Goal: Information Seeking & Learning: Find contact information

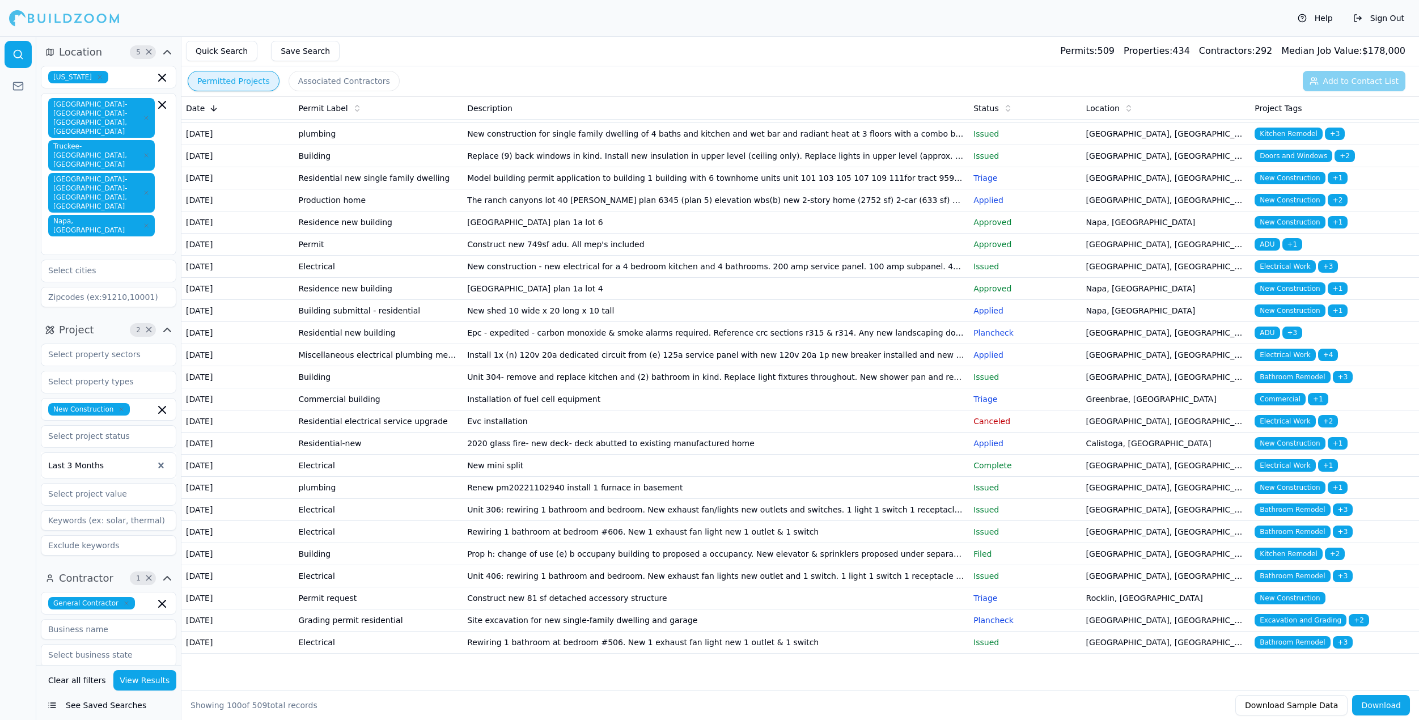
scroll to position [1687, 0]
click at [514, 35] on td "The ranch canyons lot #31 [PERSON_NAME] plan 6419 (plan 2) elevation ybs(c) new…" at bounding box center [716, 23] width 506 height 22
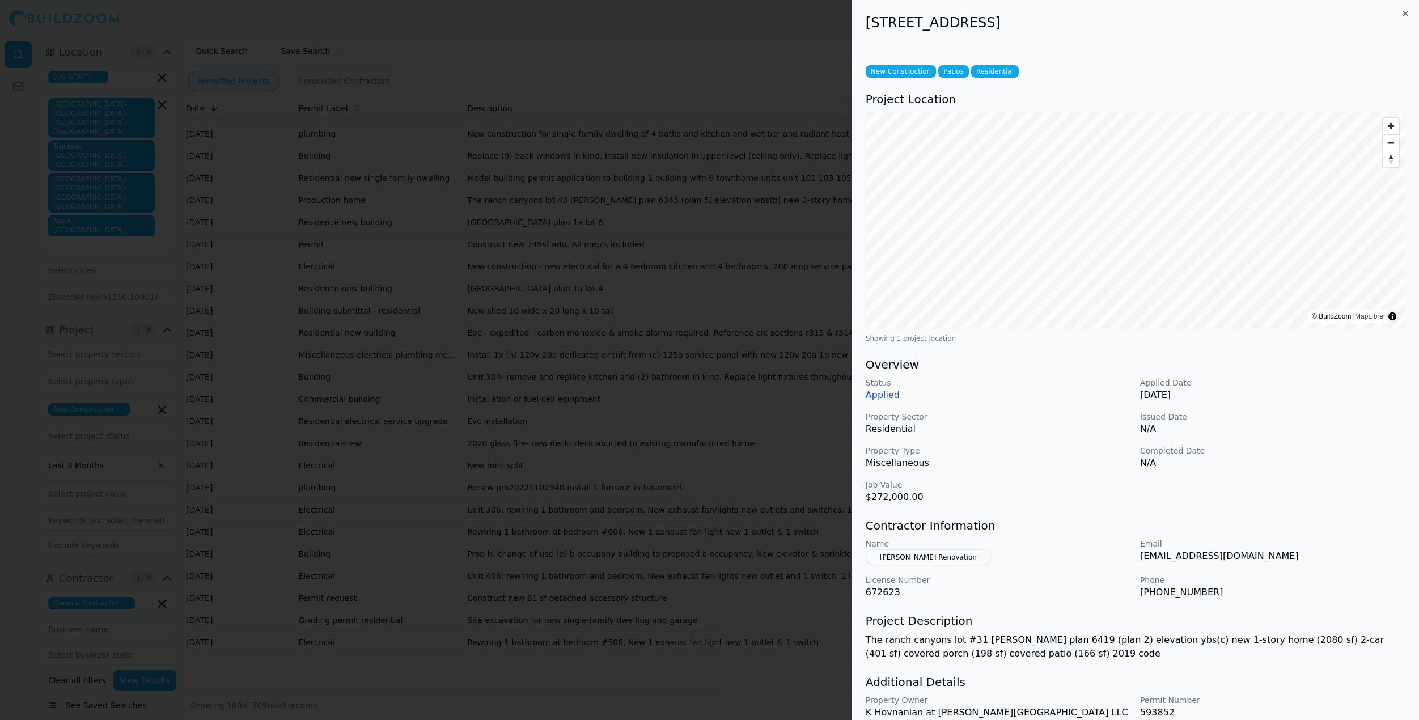
click at [515, 667] on div at bounding box center [709, 360] width 1419 height 720
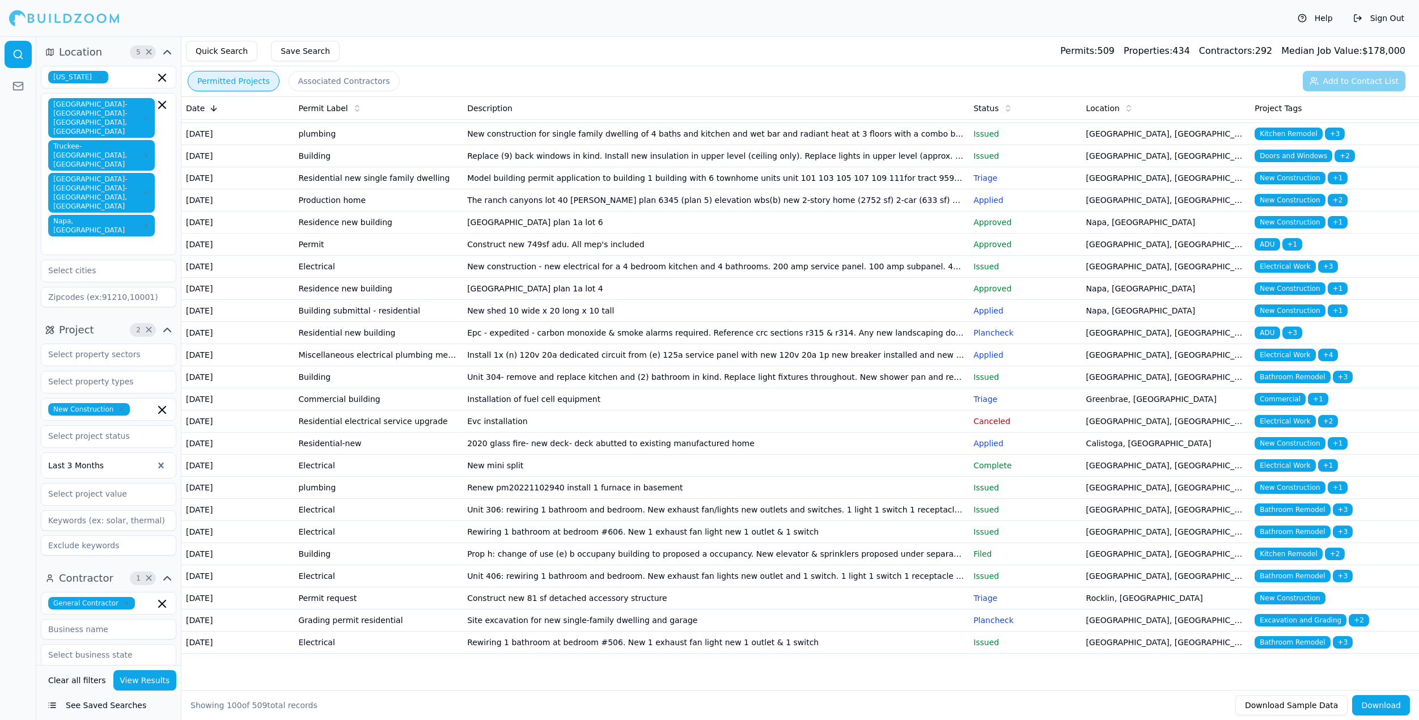
scroll to position [1716, 0]
click at [515, 57] on td "[GEOGRAPHIC_DATA] plan 2a lot 5" at bounding box center [716, 46] width 506 height 22
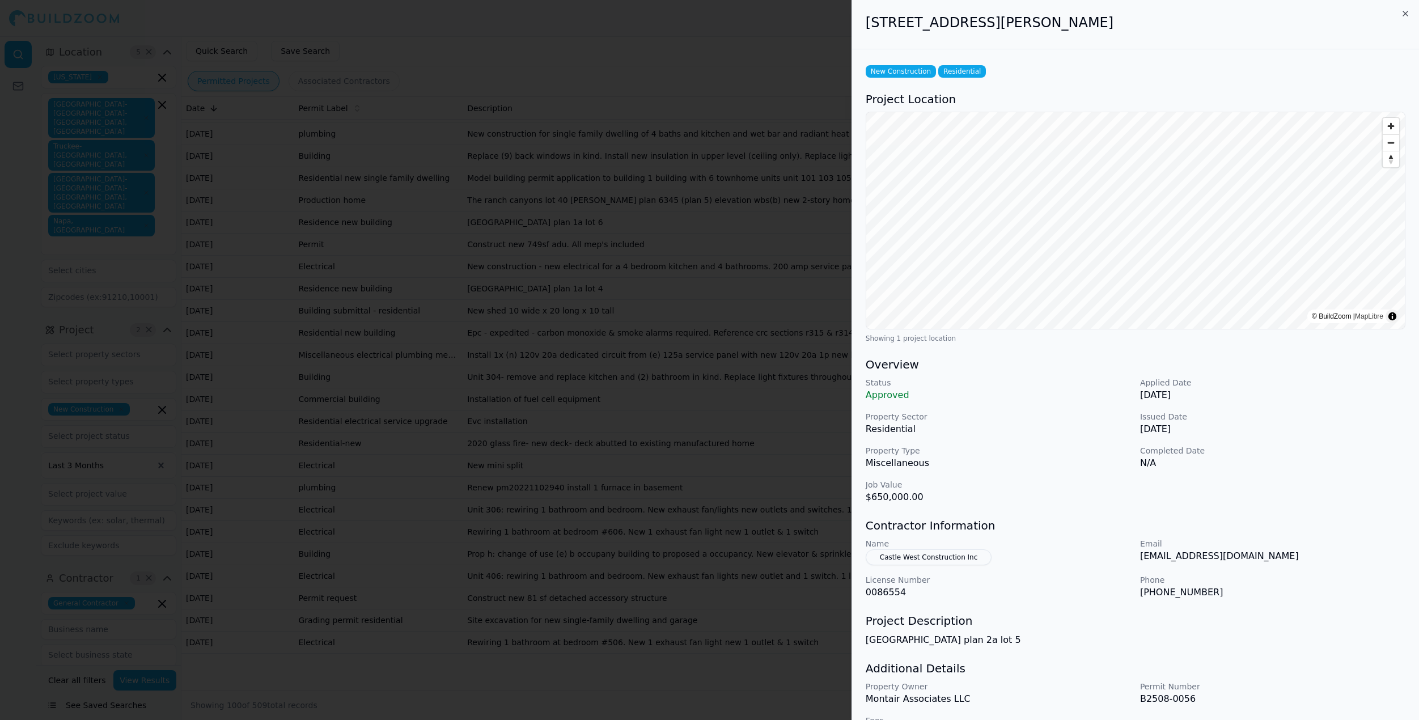
click at [515, 667] on div at bounding box center [709, 360] width 1419 height 720
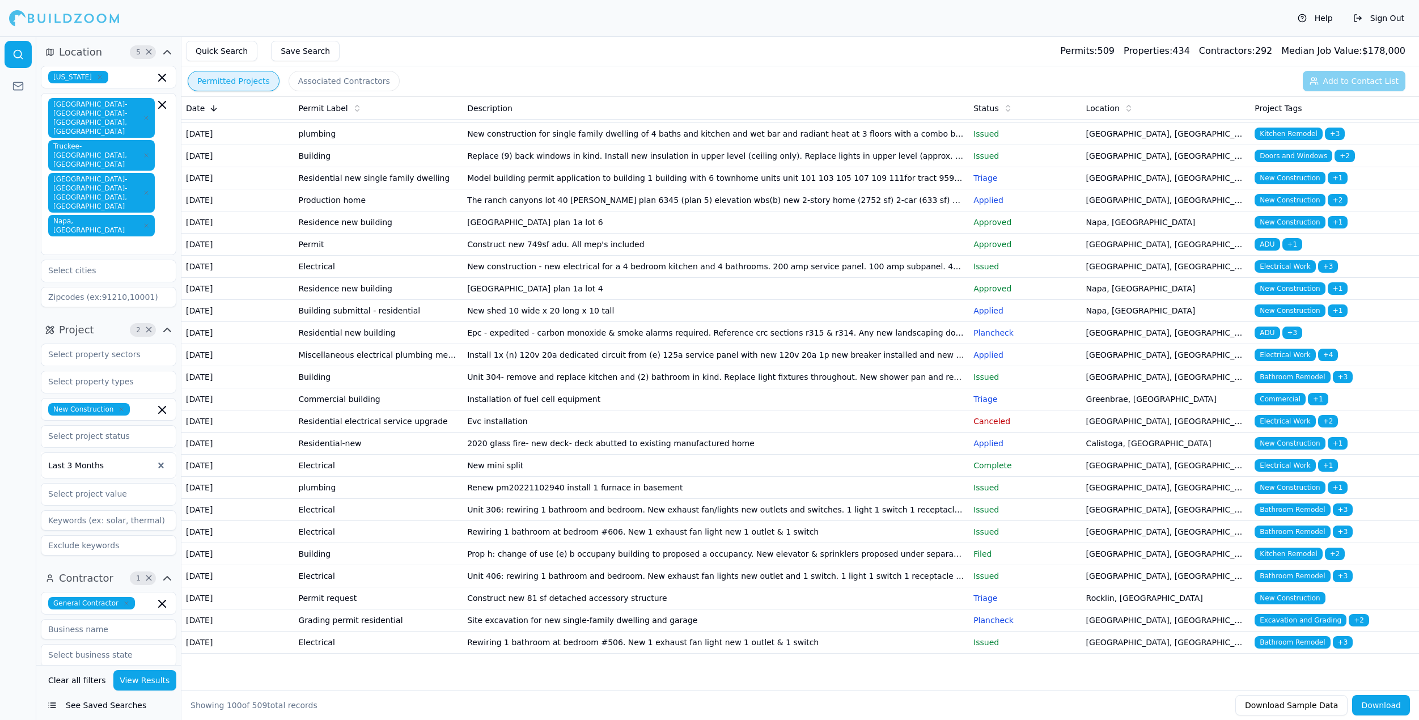
scroll to position [1749, 0]
click at [515, 79] on td "New single family dwelling plan 2355 d - lot 15" at bounding box center [716, 68] width 506 height 22
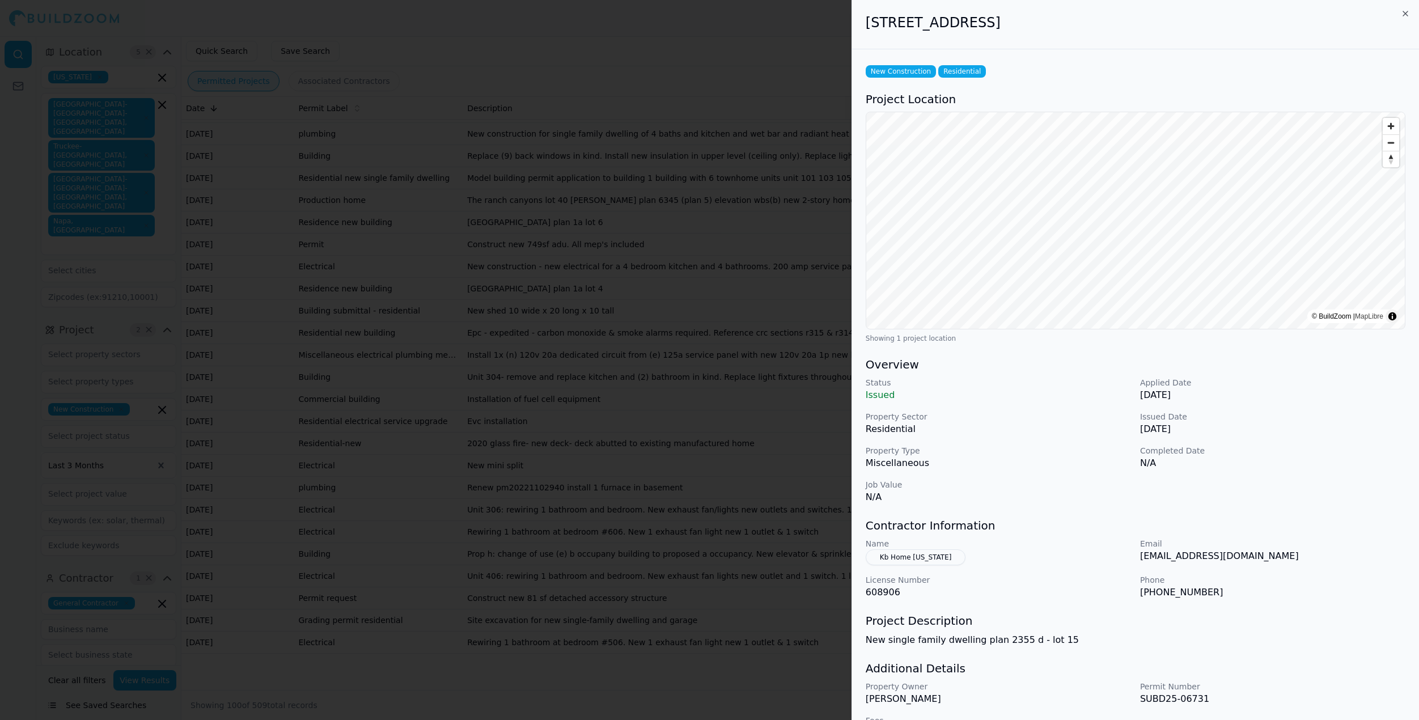
click at [515, 667] on div at bounding box center [709, 360] width 1419 height 720
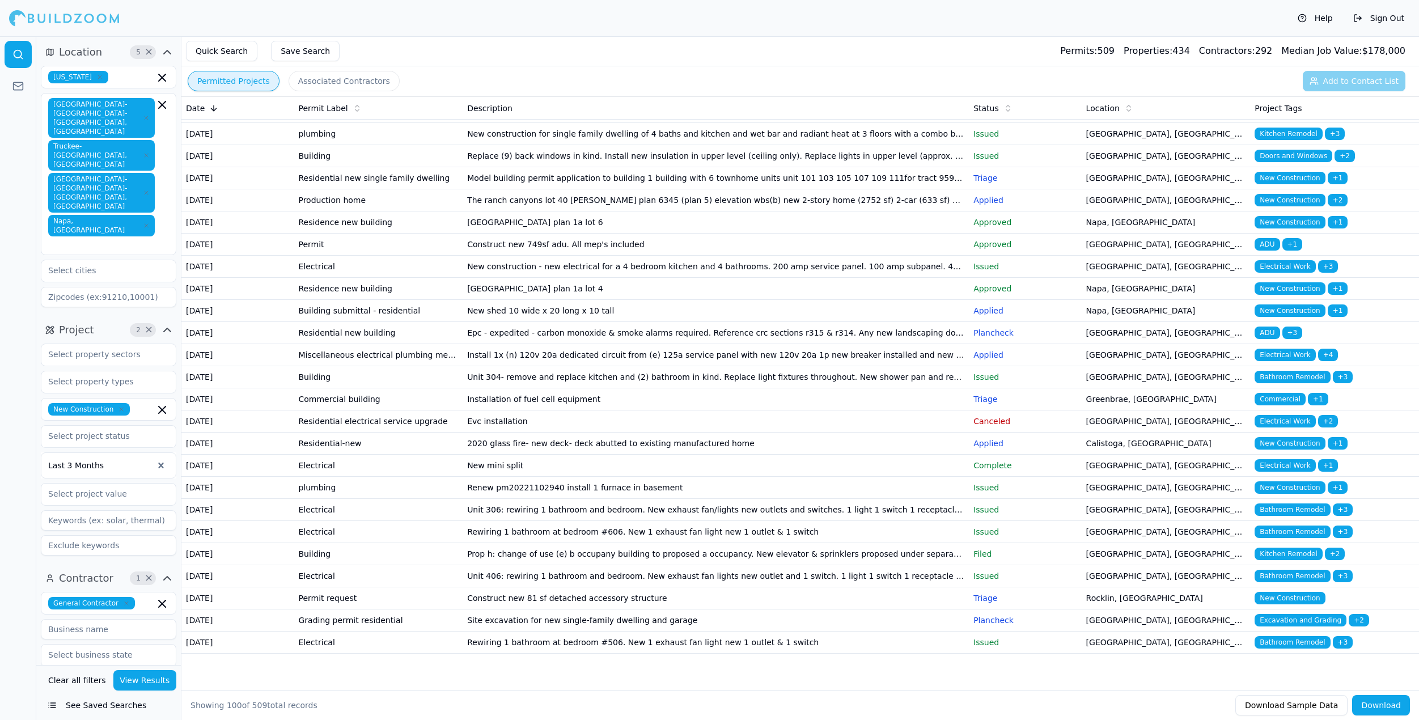
scroll to position [1809, 0]
click at [515, 123] on td "New commercial building with full lot development" at bounding box center [716, 112] width 506 height 22
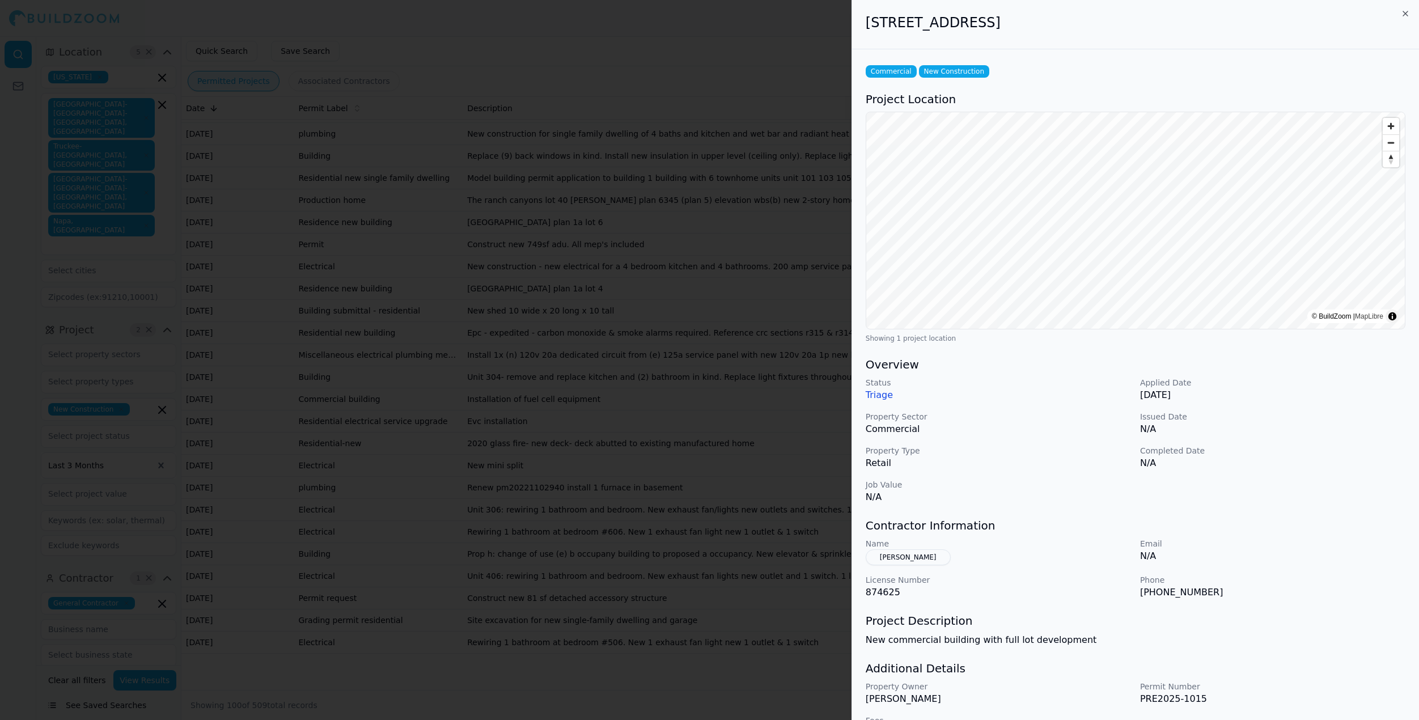
click at [515, 667] on div at bounding box center [709, 360] width 1419 height 720
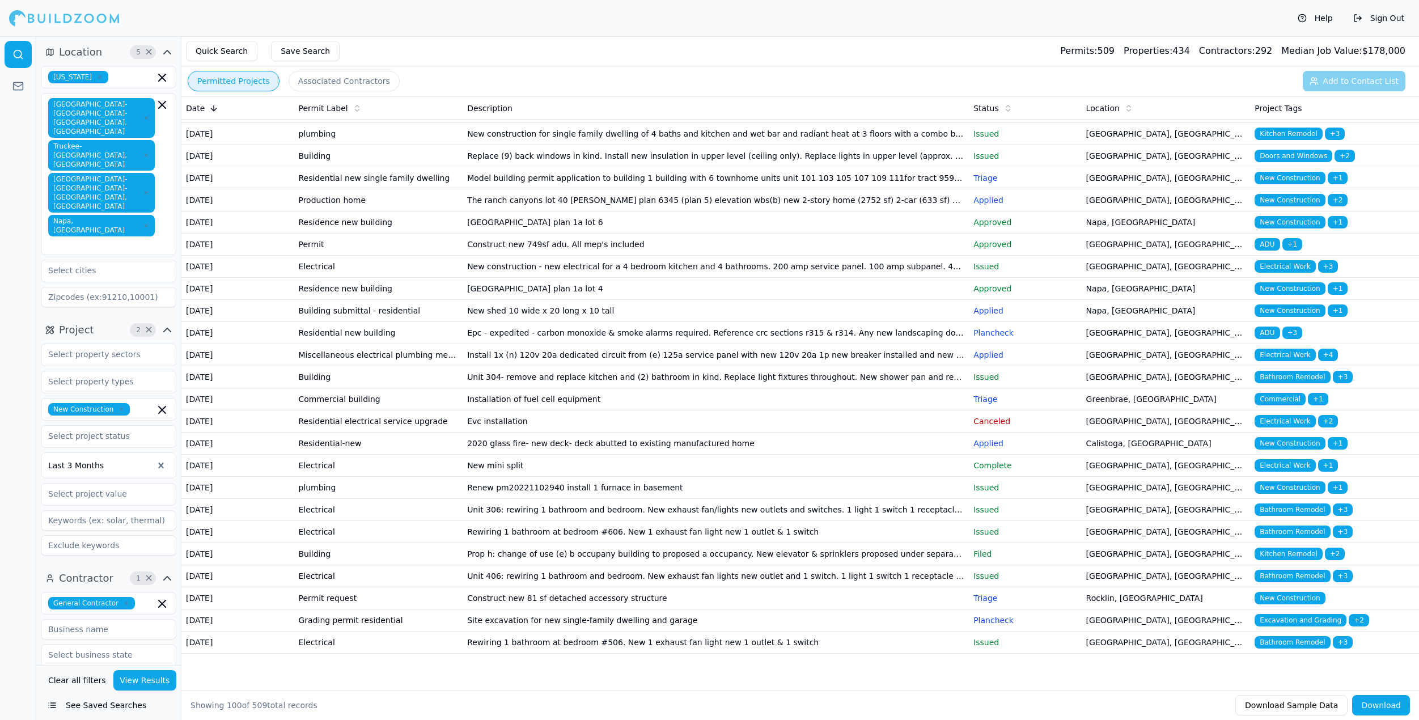
scroll to position [1837, 0]
click at [515, 145] on td "New construction for single family dwelling of 4 baths and kitchen and wet bar …" at bounding box center [716, 134] width 506 height 22
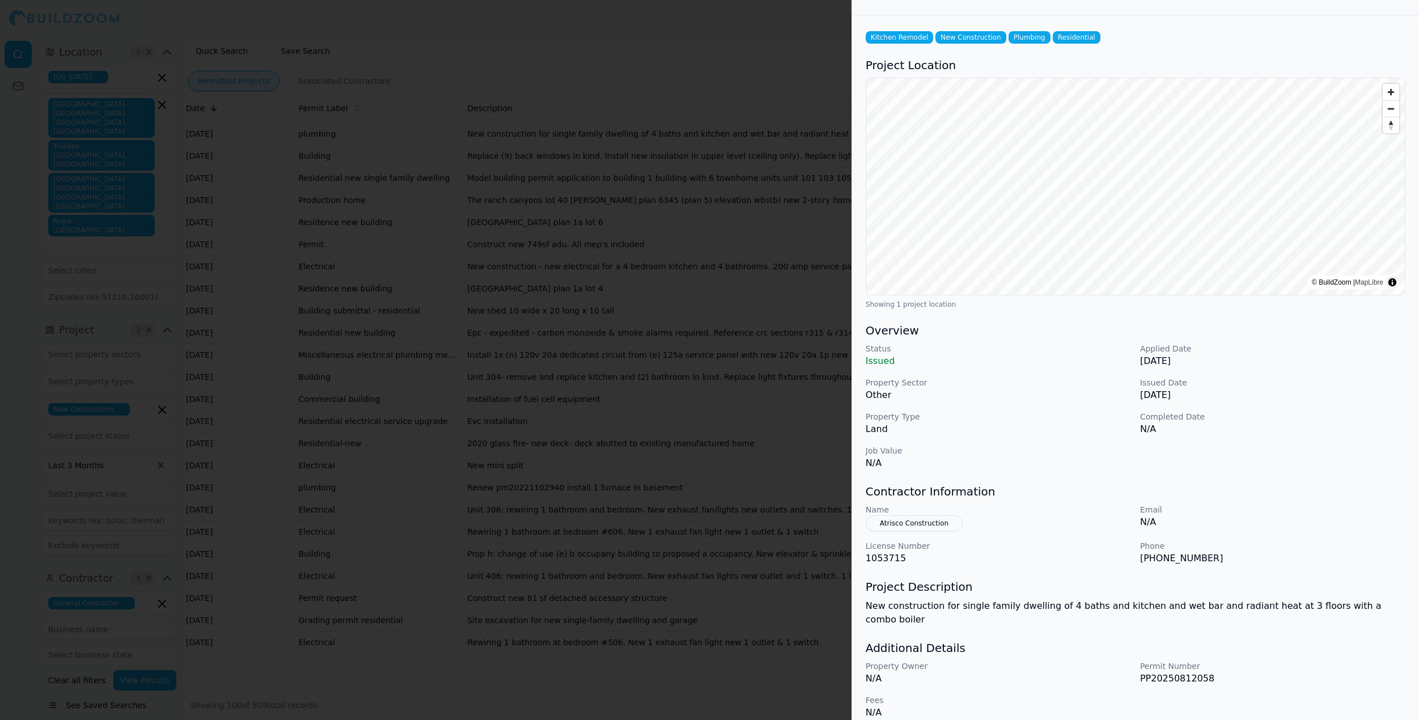
scroll to position [33, 0]
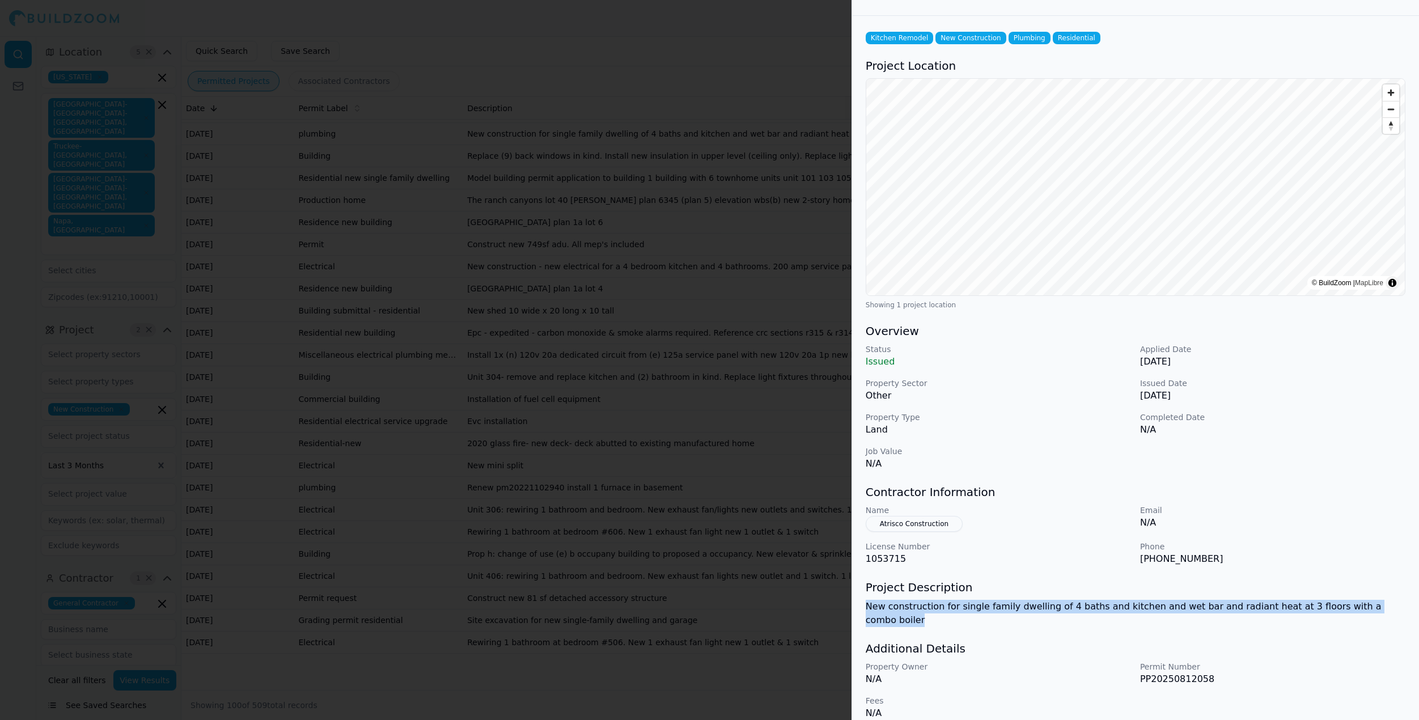
drag, startPoint x: 866, startPoint y: 604, endPoint x: 1382, endPoint y: 607, distance: 515.8
click at [1382, 607] on p "New construction for single family dwelling of 4 baths and kitchen and wet bar …" at bounding box center [1136, 613] width 540 height 27
click at [1068, 599] on div "Project Description New construction for single family dwelling of 4 baths and …" at bounding box center [1136, 603] width 540 height 48
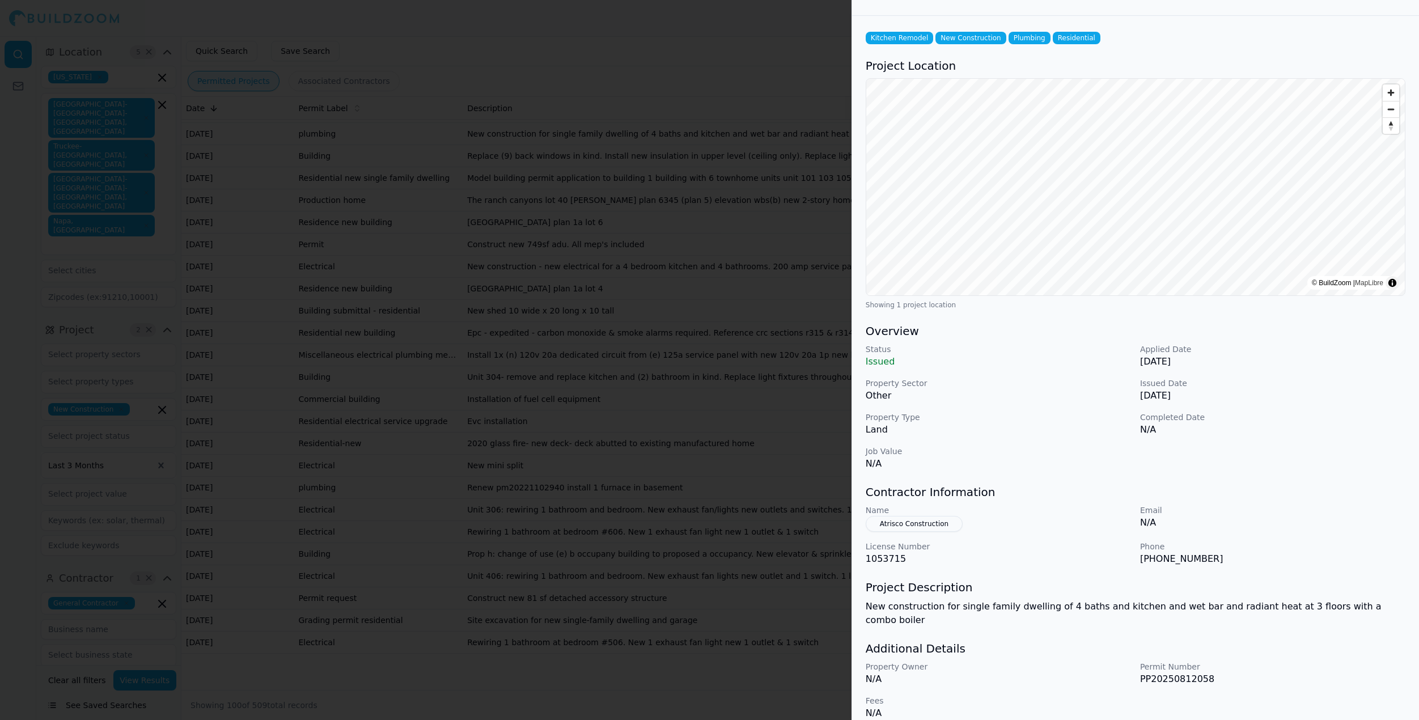
click at [1038, 603] on p "New construction for single family dwelling of 4 baths and kitchen and wet bar …" at bounding box center [1136, 613] width 540 height 27
drag, startPoint x: 864, startPoint y: 606, endPoint x: 1140, endPoint y: 607, distance: 275.5
click at [1140, 607] on div "Kitchen Remodel New Construction Plumbing Residential Project Location © BuildZ…" at bounding box center [1135, 375] width 567 height 718
drag, startPoint x: 1139, startPoint y: 558, endPoint x: 1217, endPoint y: 558, distance: 78.2
click at [1217, 558] on div "Name Atrisco Construction Email N/A License Number 1053715 Phone [PHONE_NUMBER]" at bounding box center [1136, 534] width 540 height 61
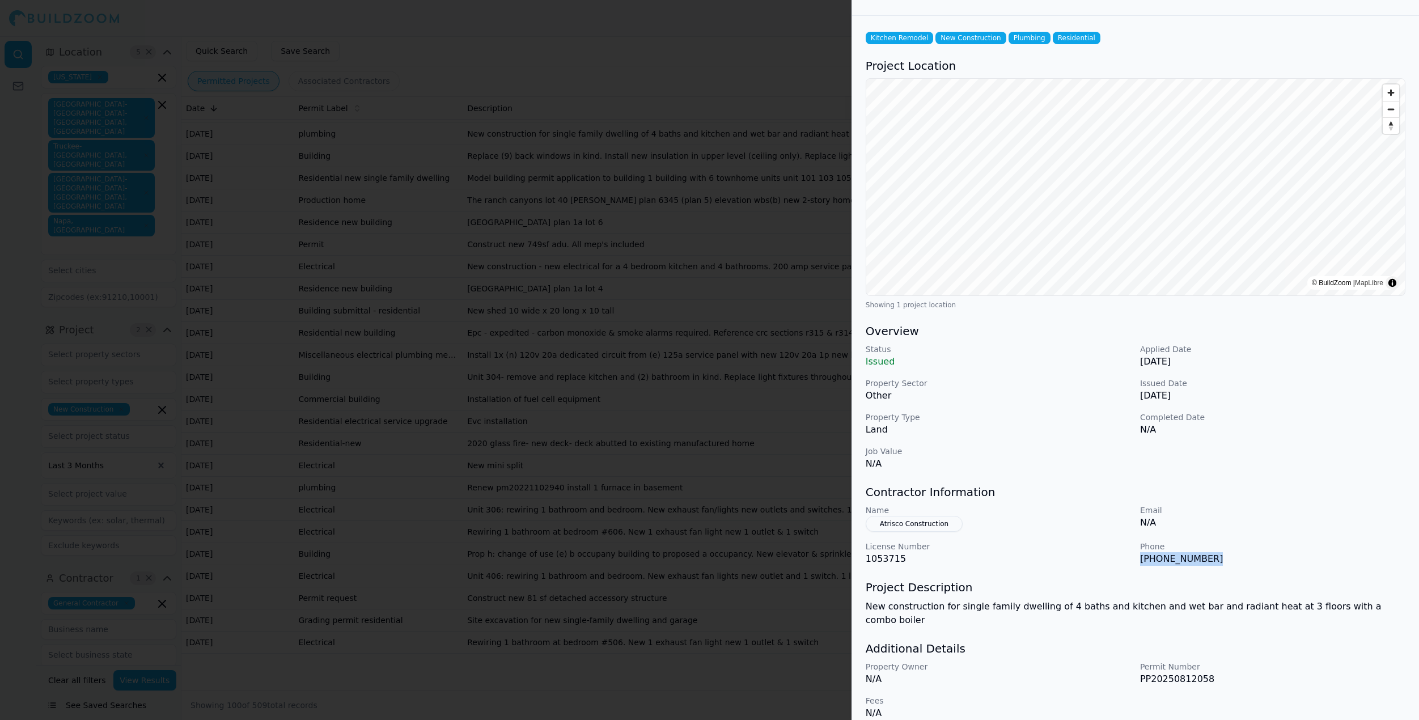
copy p "[PHONE_NUMBER]"
click at [949, 524] on button "Atrisco Construction" at bounding box center [914, 524] width 97 height 16
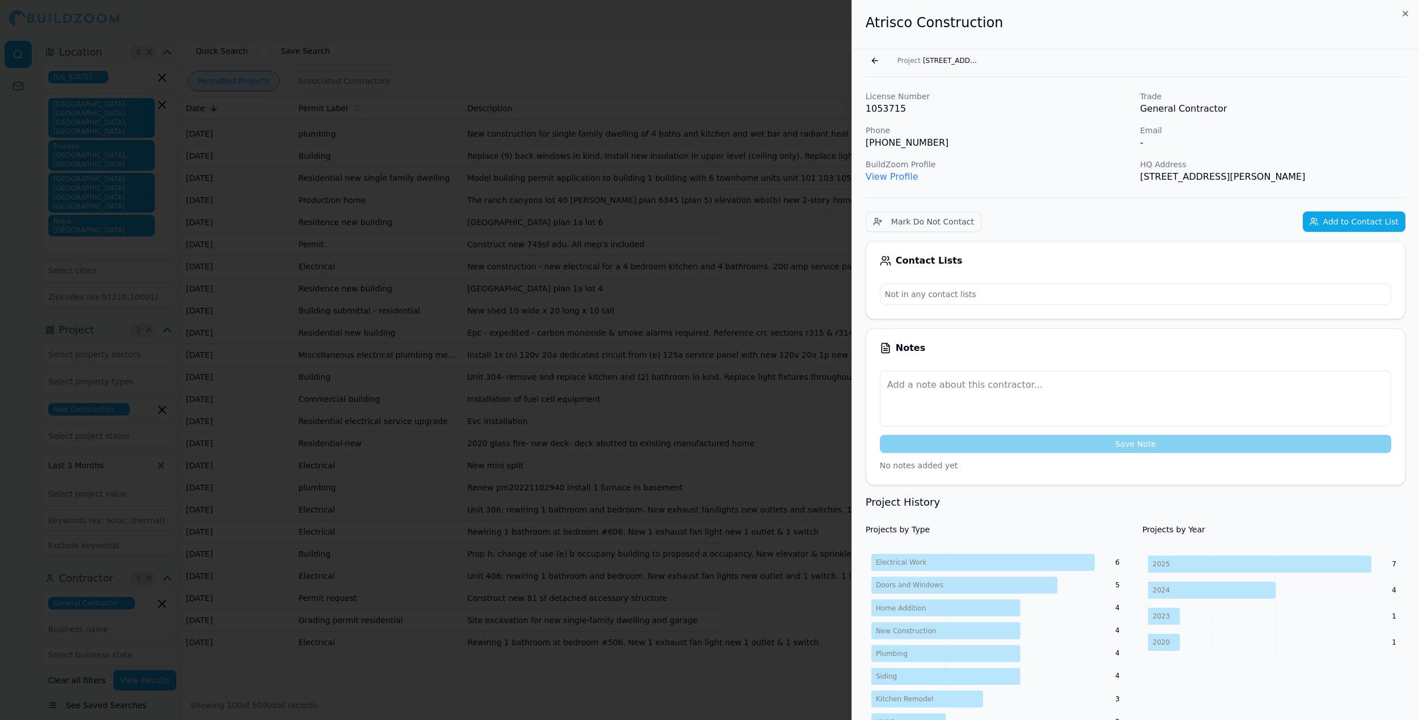
scroll to position [0, 0]
drag, startPoint x: 868, startPoint y: 21, endPoint x: 1033, endPoint y: 18, distance: 165.5
click at [1033, 19] on h2 "Atrisco Construction" at bounding box center [1136, 23] width 540 height 18
copy h2 "Atrisco Construction"
click at [875, 61] on button "Go back" at bounding box center [875, 61] width 18 height 18
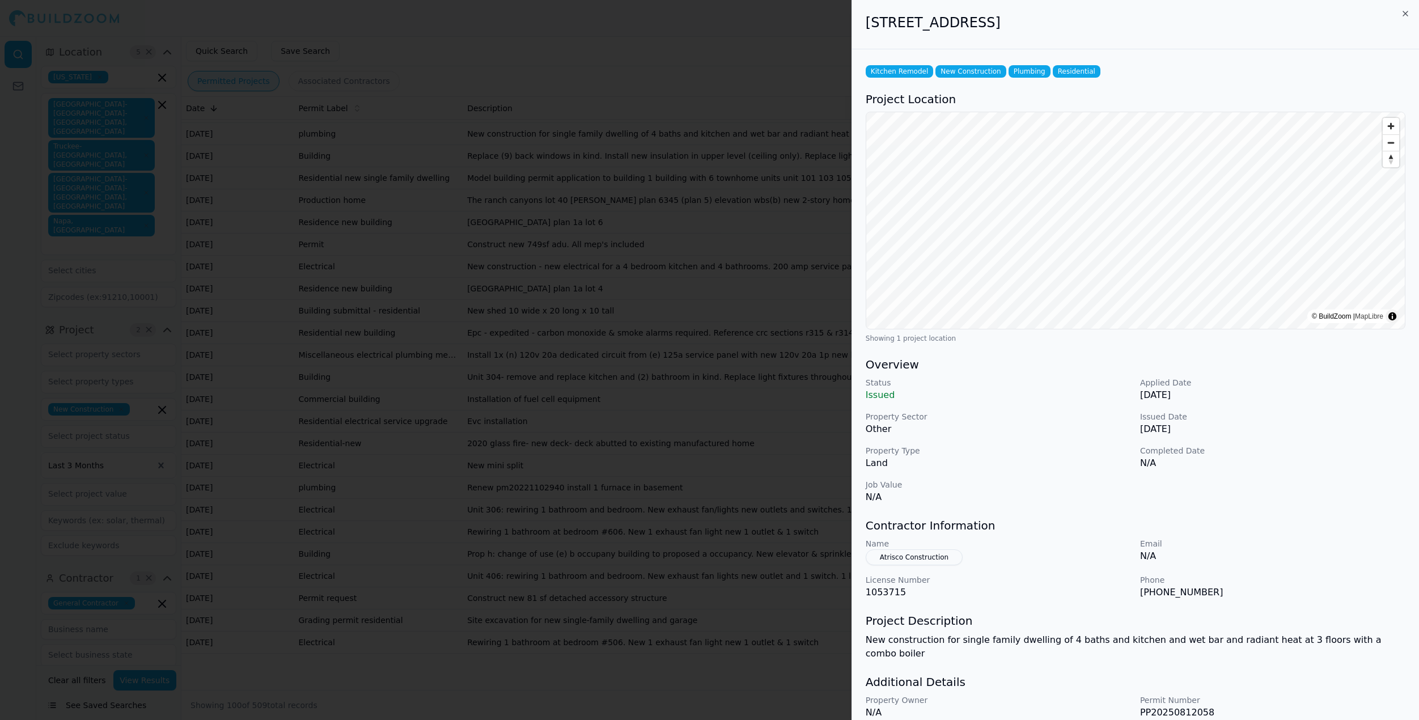
copy h2 "[STREET_ADDRESS]"
drag, startPoint x: 870, startPoint y: 26, endPoint x: 1177, endPoint y: 26, distance: 307.8
click at [1177, 26] on h2 "[STREET_ADDRESS]" at bounding box center [1136, 23] width 540 height 18
copy h2 "[STREET_ADDRESS]"
click at [914, 559] on button "Atrisco Construction" at bounding box center [914, 557] width 97 height 16
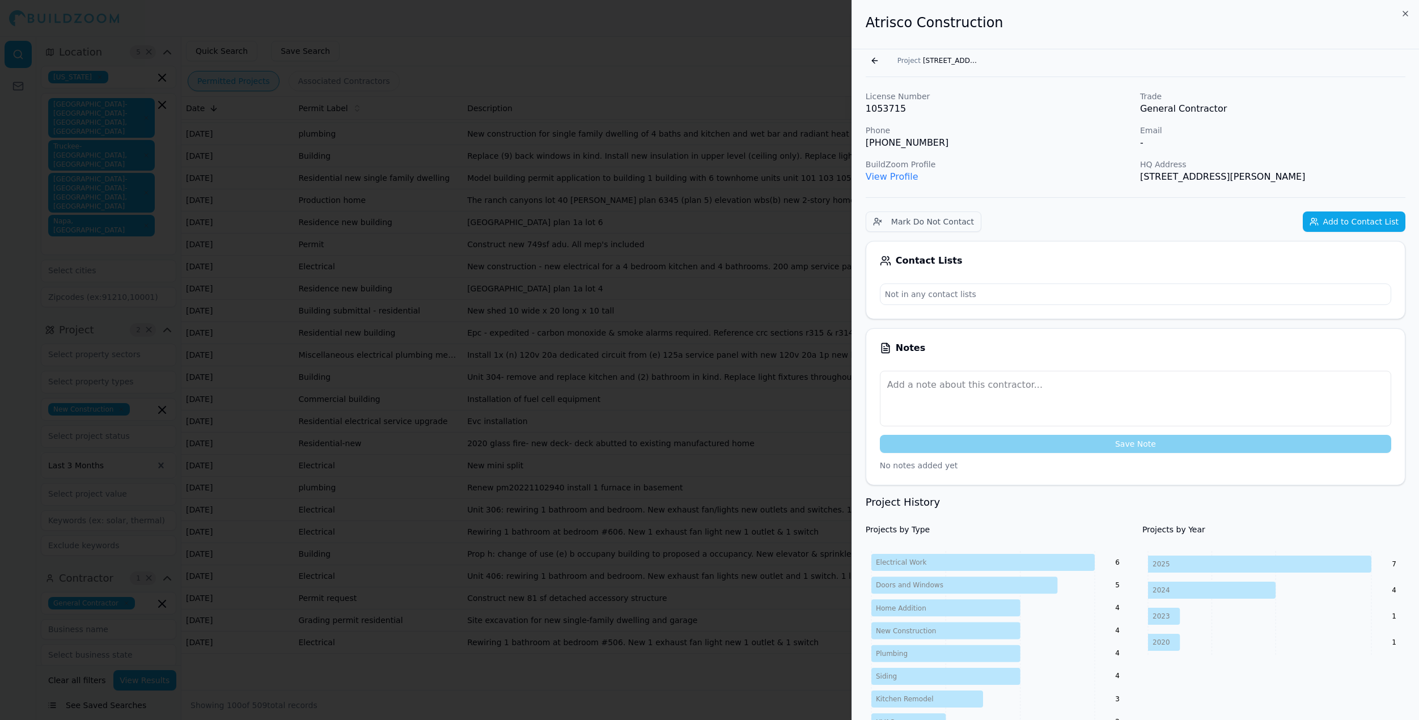
click at [1343, 217] on button "Add to Contact List" at bounding box center [1354, 221] width 103 height 20
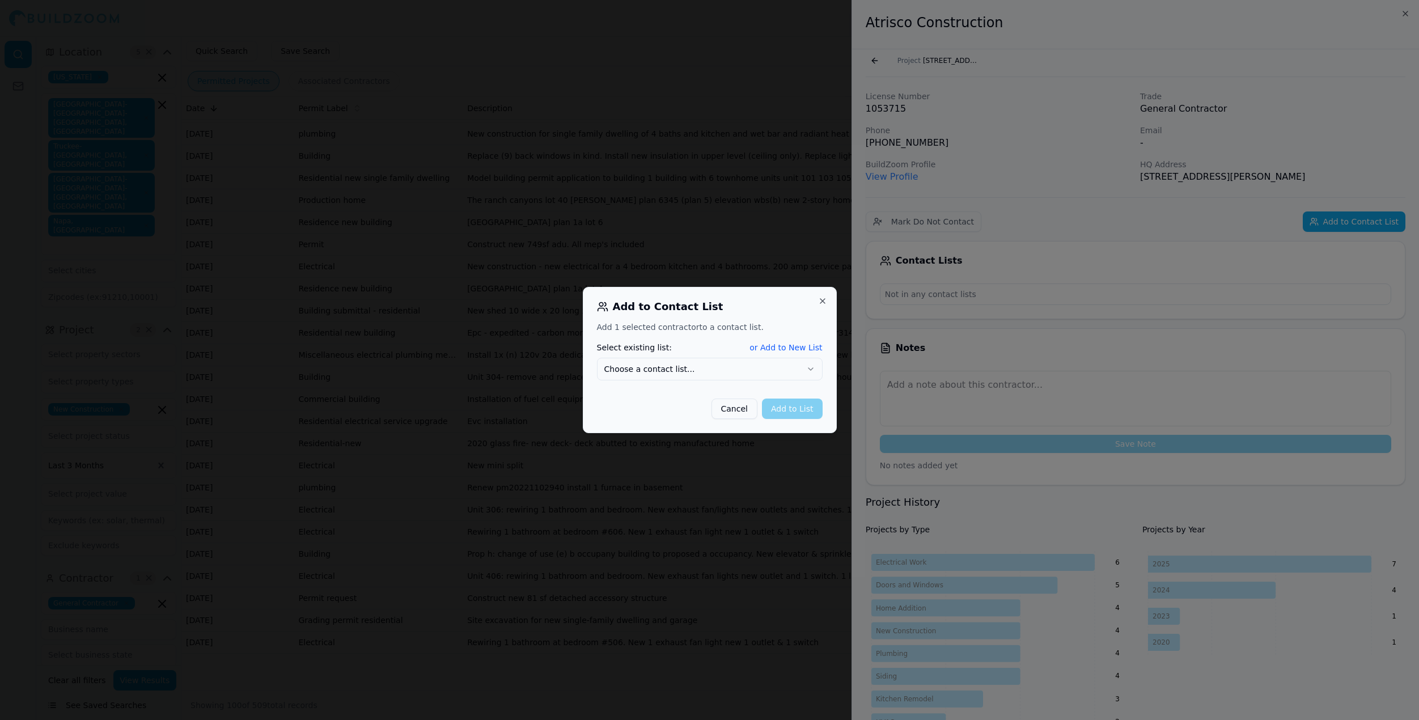
click at [679, 374] on button "Choose a contact list..." at bounding box center [710, 369] width 226 height 23
click at [800, 410] on button "Add to List" at bounding box center [792, 408] width 61 height 20
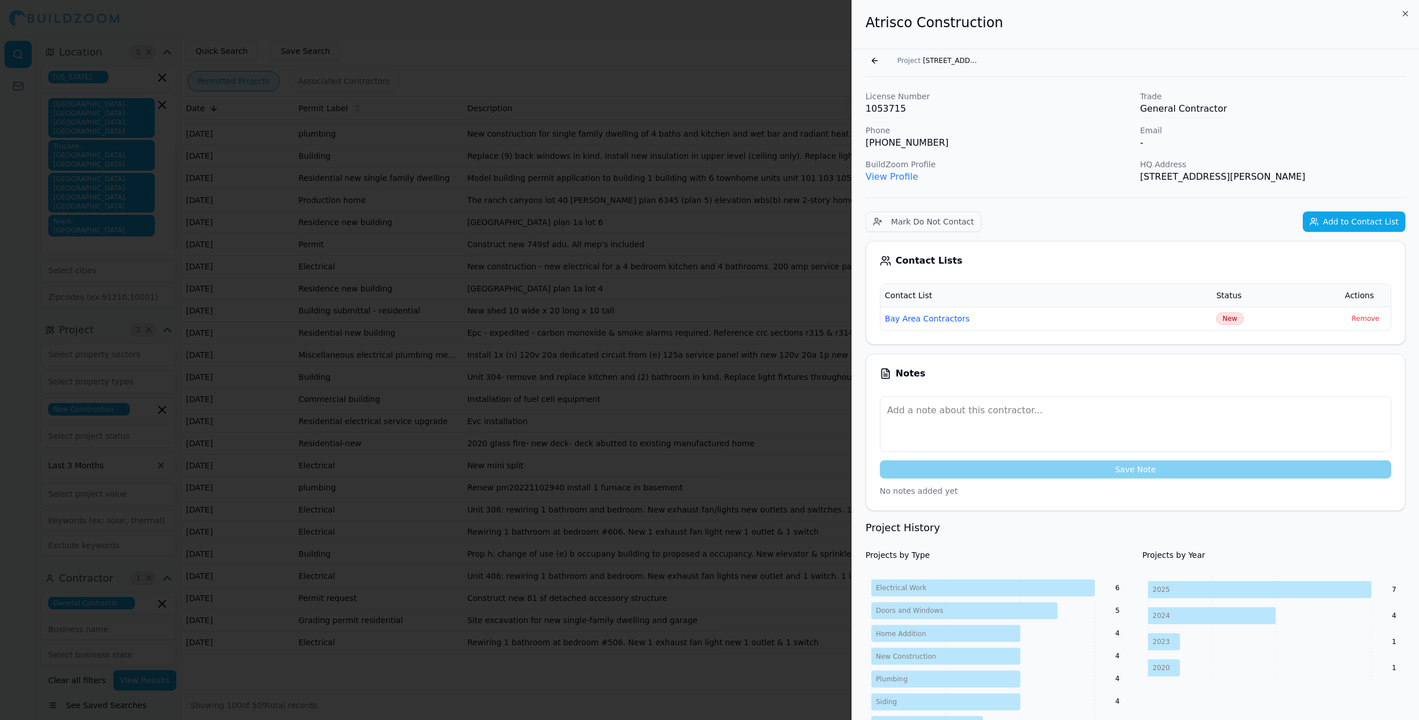
click at [1404, 12] on icon "button" at bounding box center [1405, 13] width 5 height 5
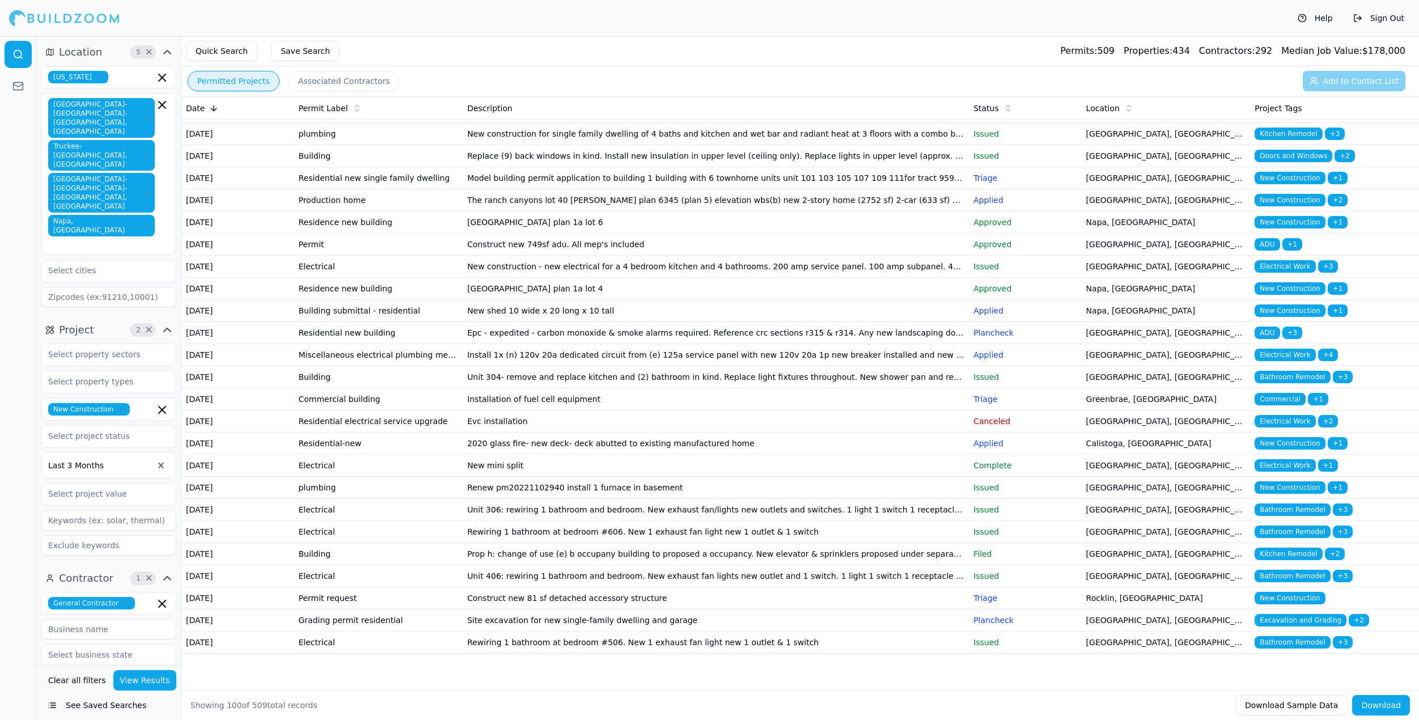
scroll to position [1864, 0]
click at [621, 167] on td "Replace (9) back windows in kind. Install new insulation in upper level (ceilin…" at bounding box center [716, 156] width 506 height 22
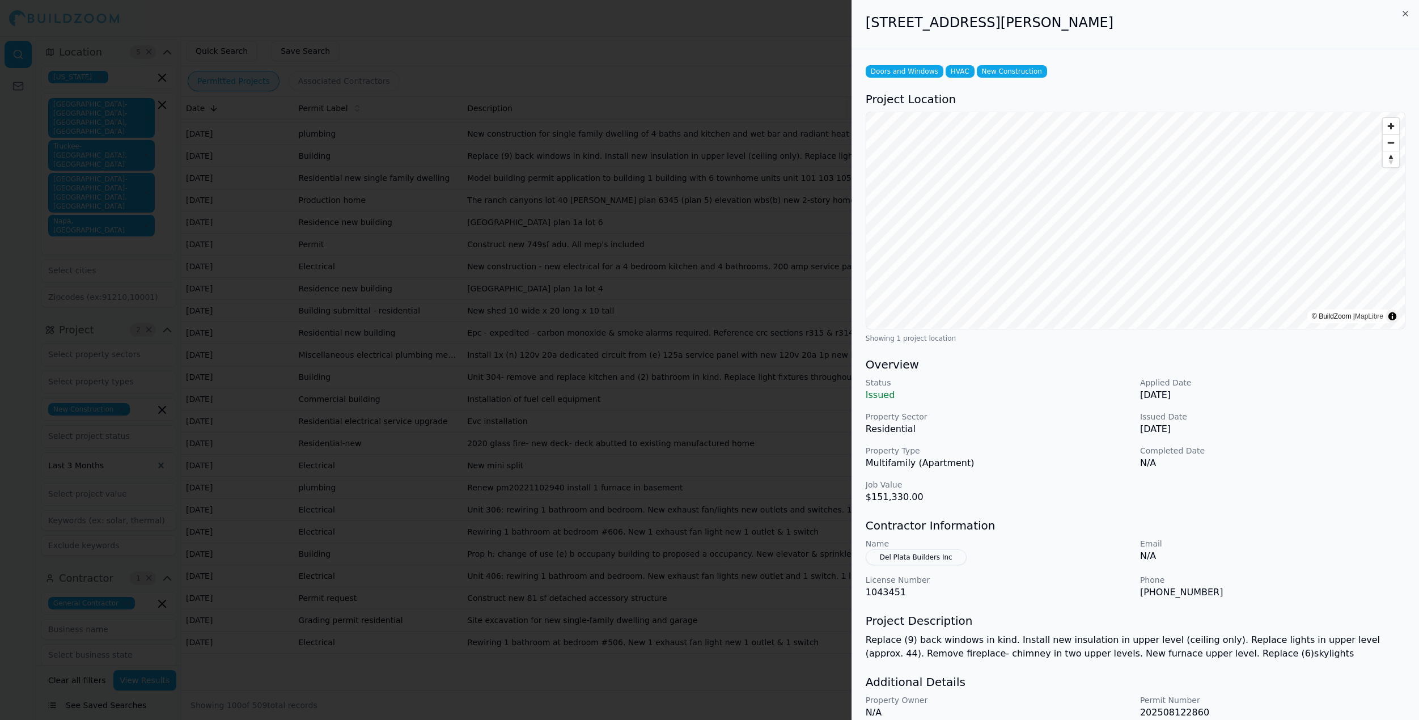
click at [916, 554] on button "Del Plata Builders Inc" at bounding box center [916, 557] width 101 height 16
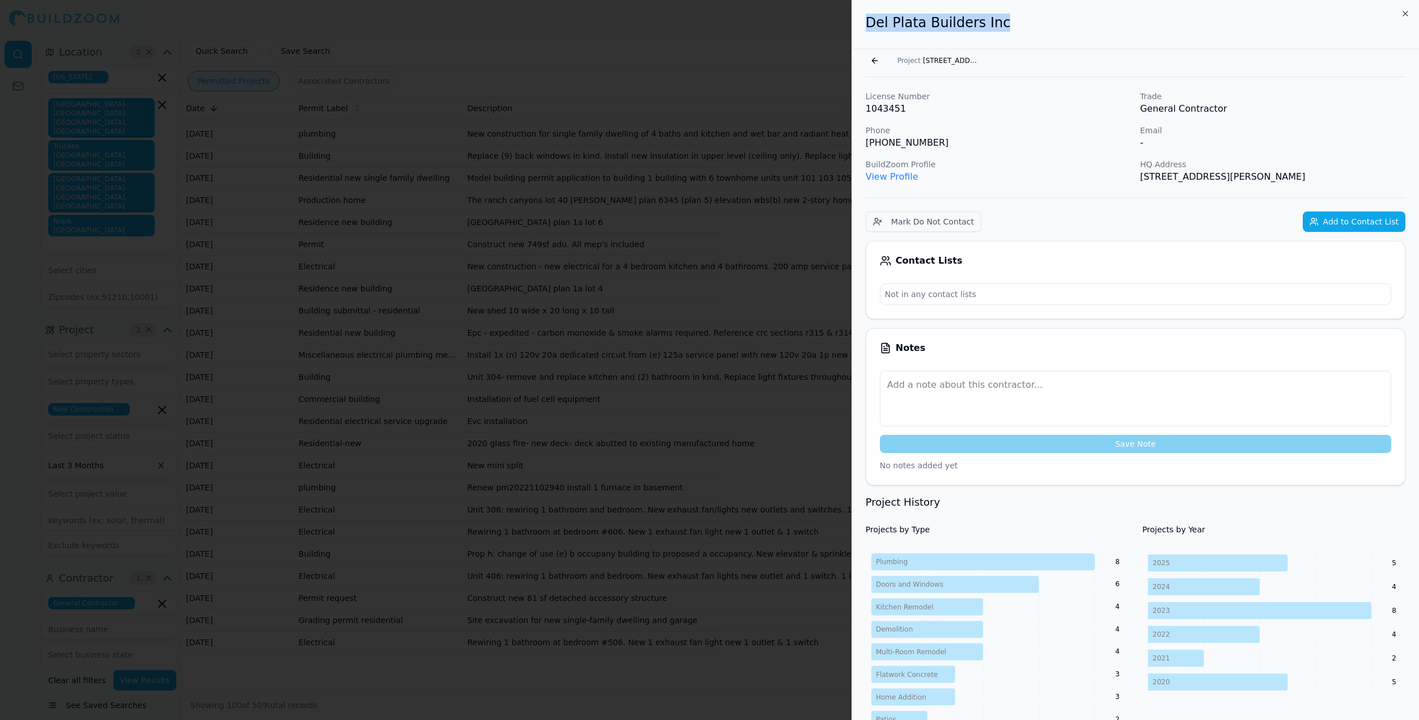
drag, startPoint x: 867, startPoint y: 23, endPoint x: 1065, endPoint y: 21, distance: 197.8
click at [1067, 22] on h2 "Del Plata Builders Inc" at bounding box center [1136, 23] width 540 height 18
copy h2 "Del Plata Builders Inc"
click at [870, 57] on button "Go back" at bounding box center [875, 61] width 18 height 18
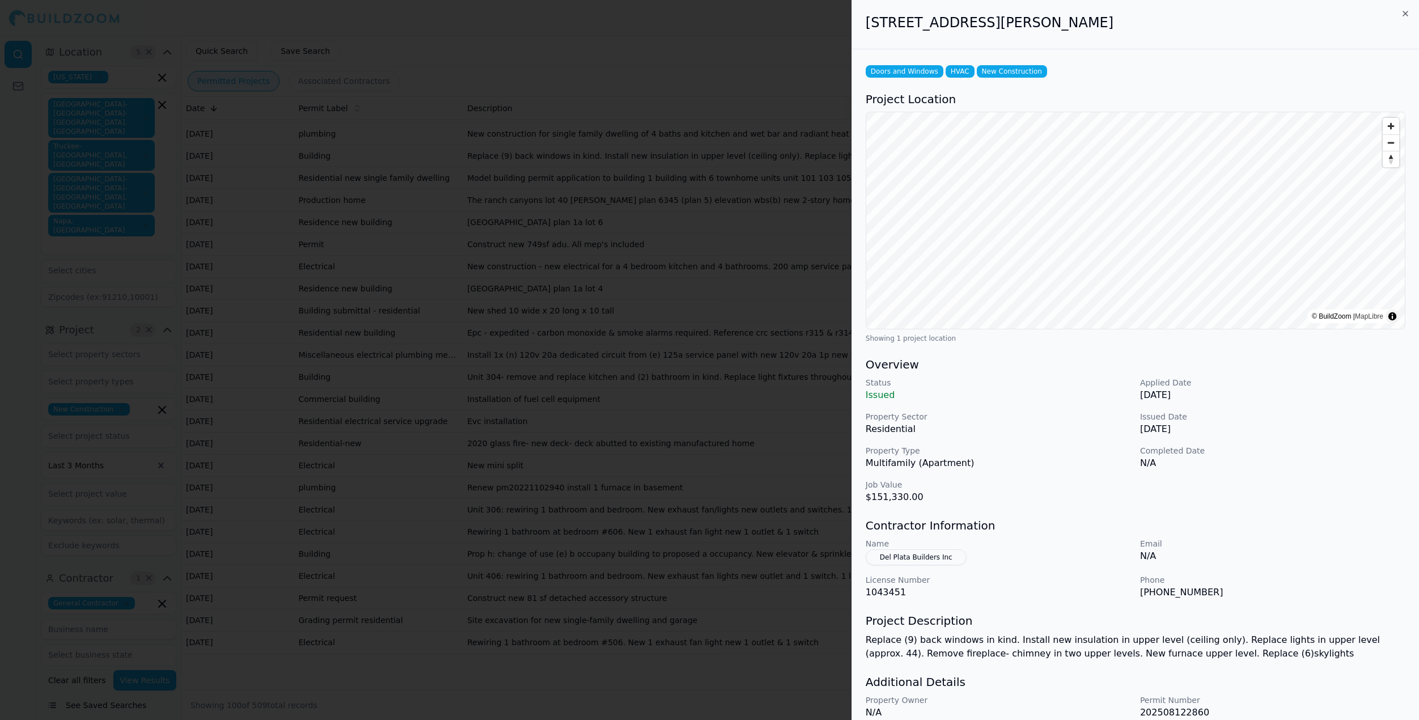
scroll to position [0, 0]
drag, startPoint x: 868, startPoint y: 21, endPoint x: 1139, endPoint y: 18, distance: 271.5
click at [1140, 18] on h2 "[STREET_ADDRESS][PERSON_NAME]" at bounding box center [1136, 23] width 540 height 18
copy button "Del Plata Builders Inc"
drag, startPoint x: 969, startPoint y: 556, endPoint x: 876, endPoint y: 559, distance: 93.6
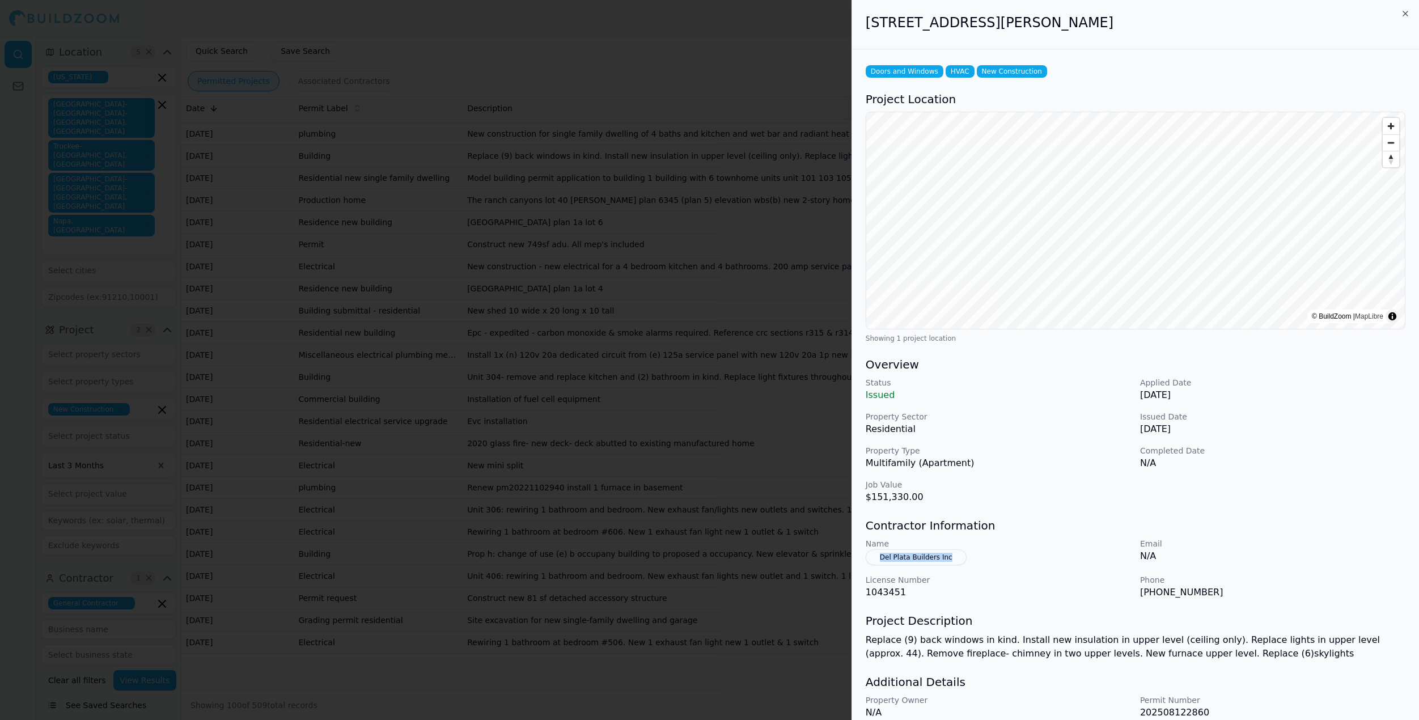
click at [876, 559] on div "Name Del Plata Builders Inc" at bounding box center [998, 551] width 265 height 27
drag, startPoint x: 866, startPoint y: 23, endPoint x: 1060, endPoint y: 24, distance: 193.9
click at [1060, 24] on h2 "[STREET_ADDRESS][PERSON_NAME]" at bounding box center [1136, 23] width 540 height 18
copy h2 "[STREET_ADDRESS][PERSON_NAME]"
click at [414, 0] on div at bounding box center [709, 360] width 1419 height 720
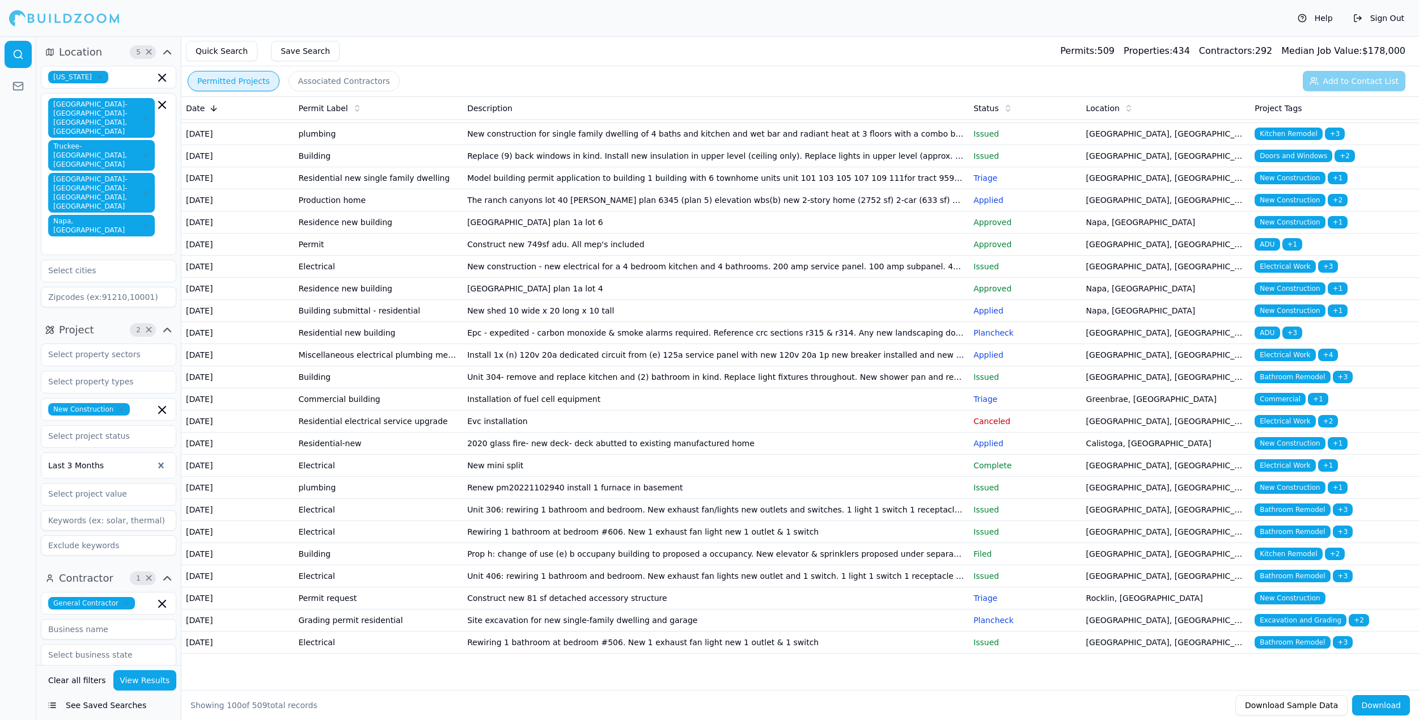
click at [789, 167] on td "Replace (9) back windows in kind. Install new insulation in upper level (ceilin…" at bounding box center [716, 156] width 506 height 22
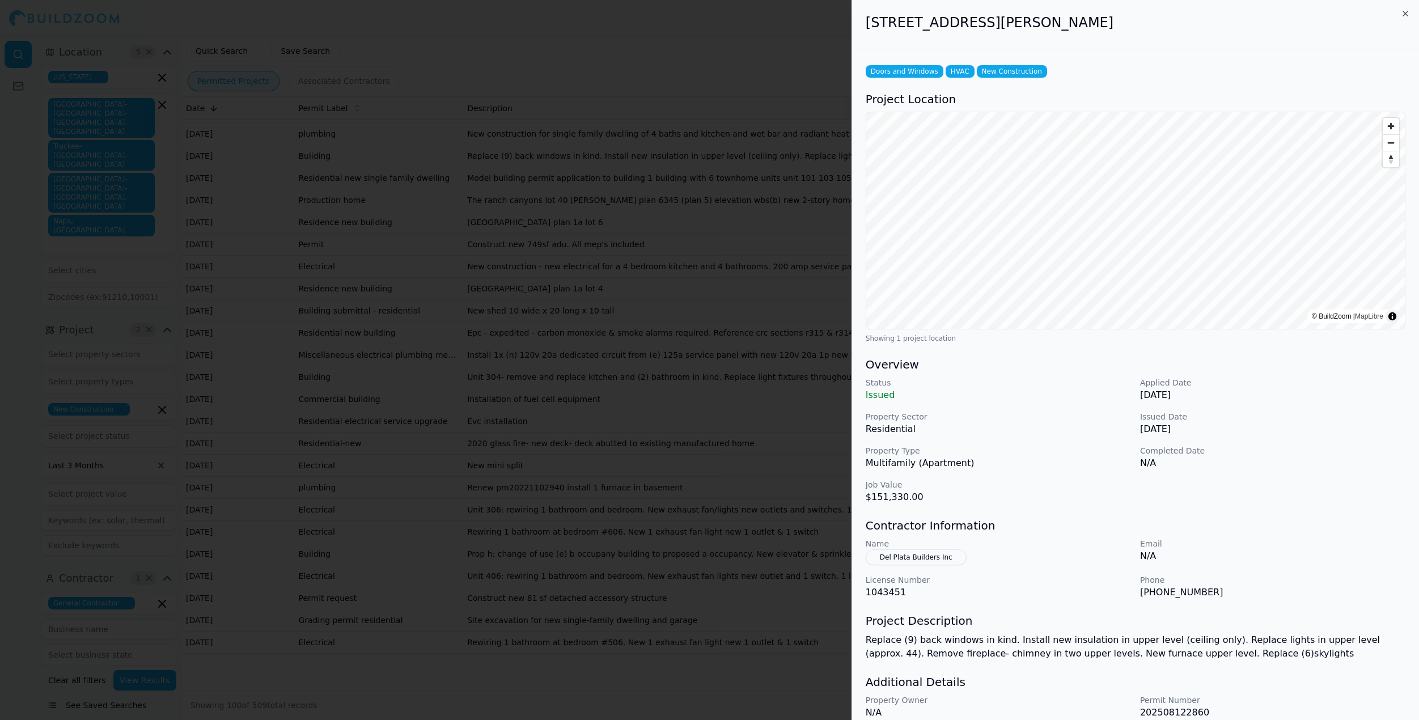
drag, startPoint x: 867, startPoint y: 25, endPoint x: 1143, endPoint y: 20, distance: 276.7
click at [1143, 21] on h2 "[STREET_ADDRESS][PERSON_NAME]" at bounding box center [1136, 23] width 540 height 18
copy h2 "[STREET_ADDRESS][PERSON_NAME]"
click at [703, 596] on div at bounding box center [709, 360] width 1419 height 720
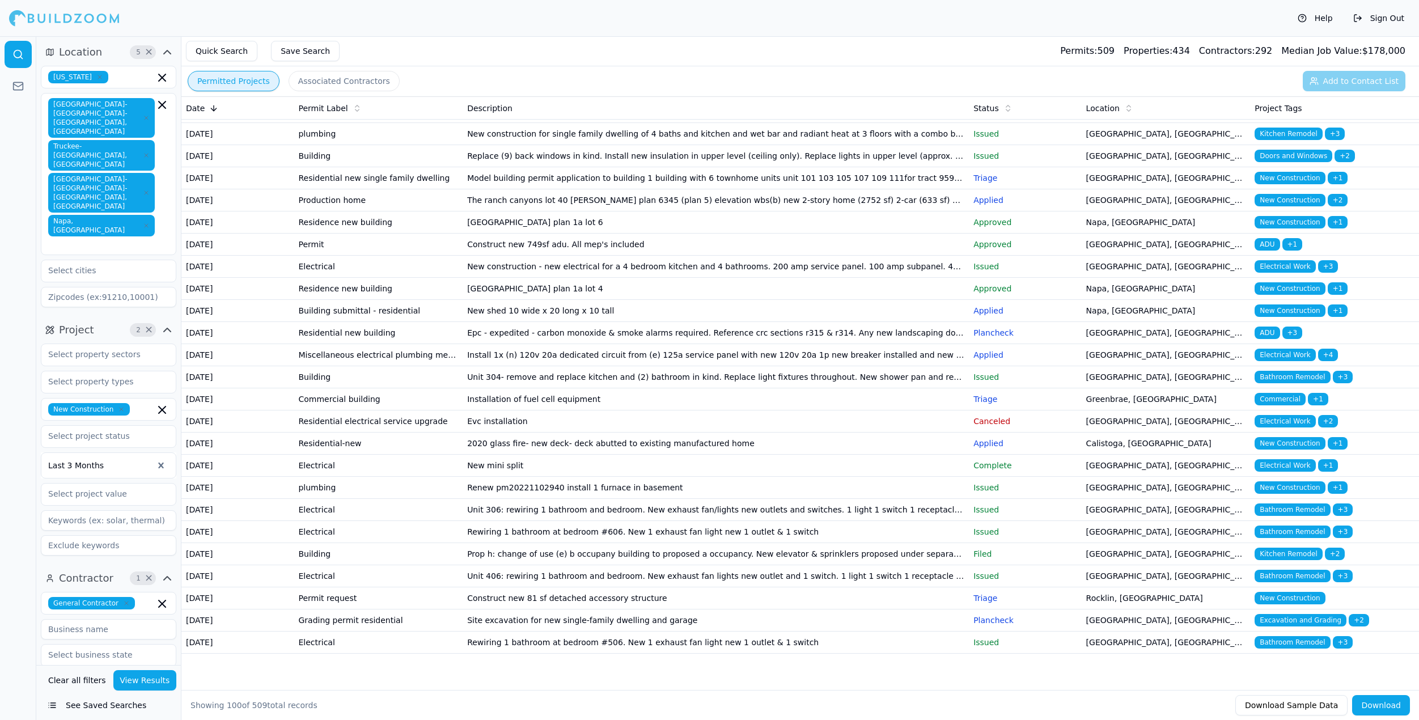
scroll to position [1907, 0]
click at [648, 189] on td "Model building permit application to building 1 building with 6 townhome units …" at bounding box center [716, 178] width 506 height 22
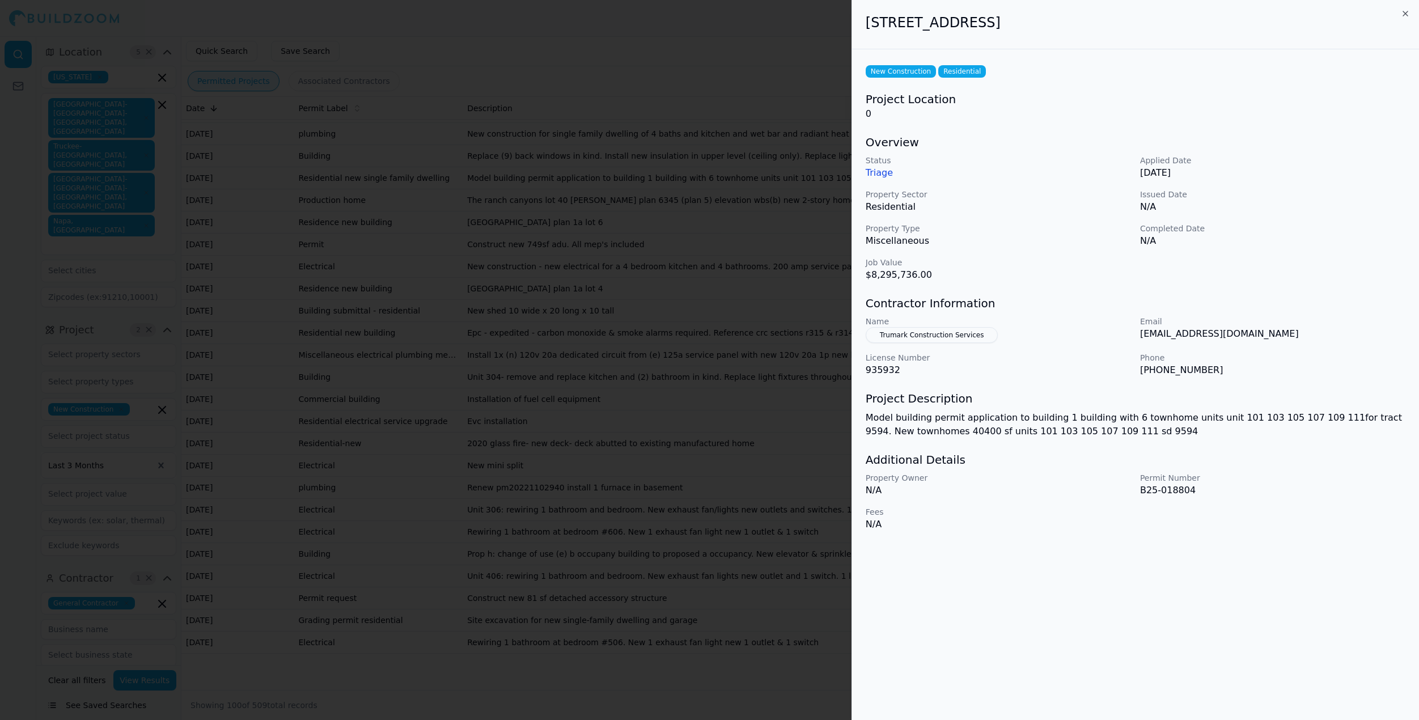
click at [904, 337] on button "Trumark Construction Services" at bounding box center [932, 335] width 133 height 16
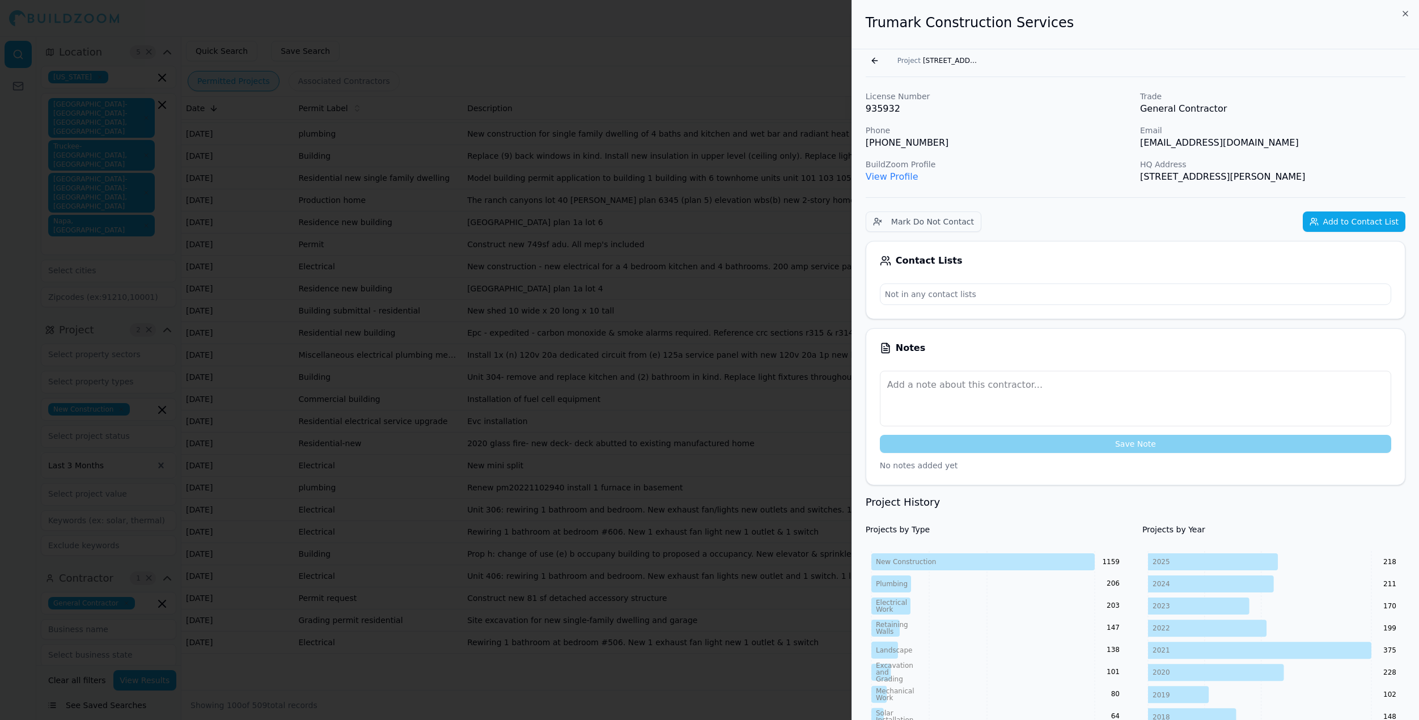
click at [1212, 145] on p "[EMAIL_ADDRESS][DOMAIN_NAME]" at bounding box center [1272, 143] width 265 height 14
copy p "[EMAIL_ADDRESS][DOMAIN_NAME]"
click at [872, 58] on button "Go back" at bounding box center [875, 61] width 18 height 18
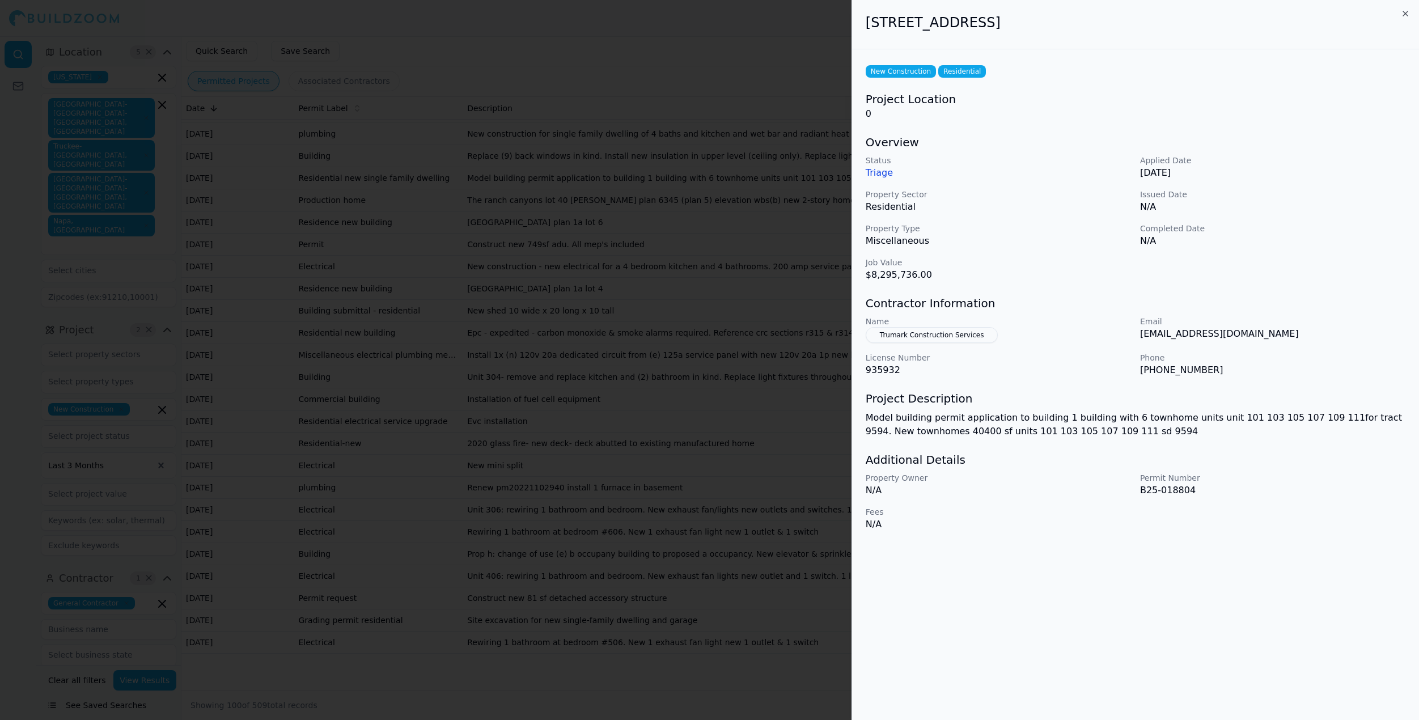
click at [696, 600] on div at bounding box center [709, 360] width 1419 height 720
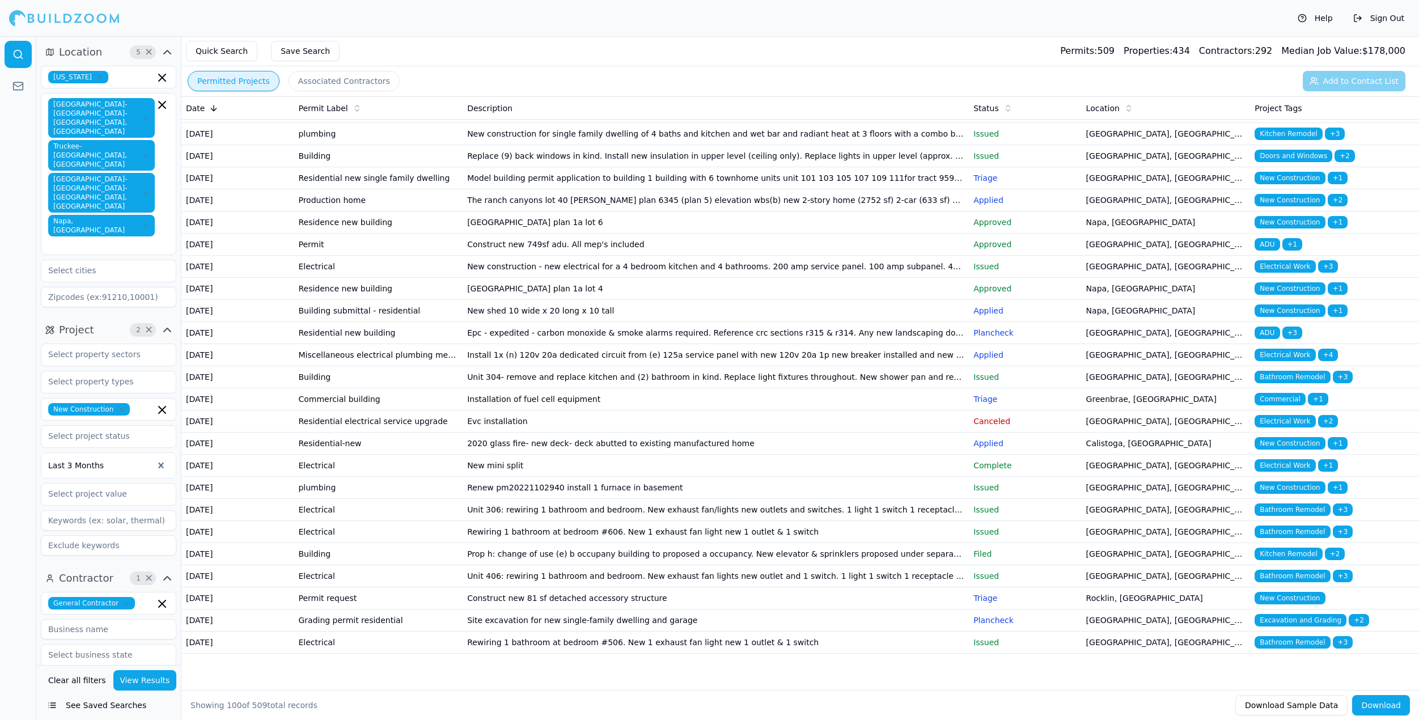
click at [659, 189] on td "Model building permit application to building 1 building with 6 townhome units …" at bounding box center [716, 178] width 506 height 22
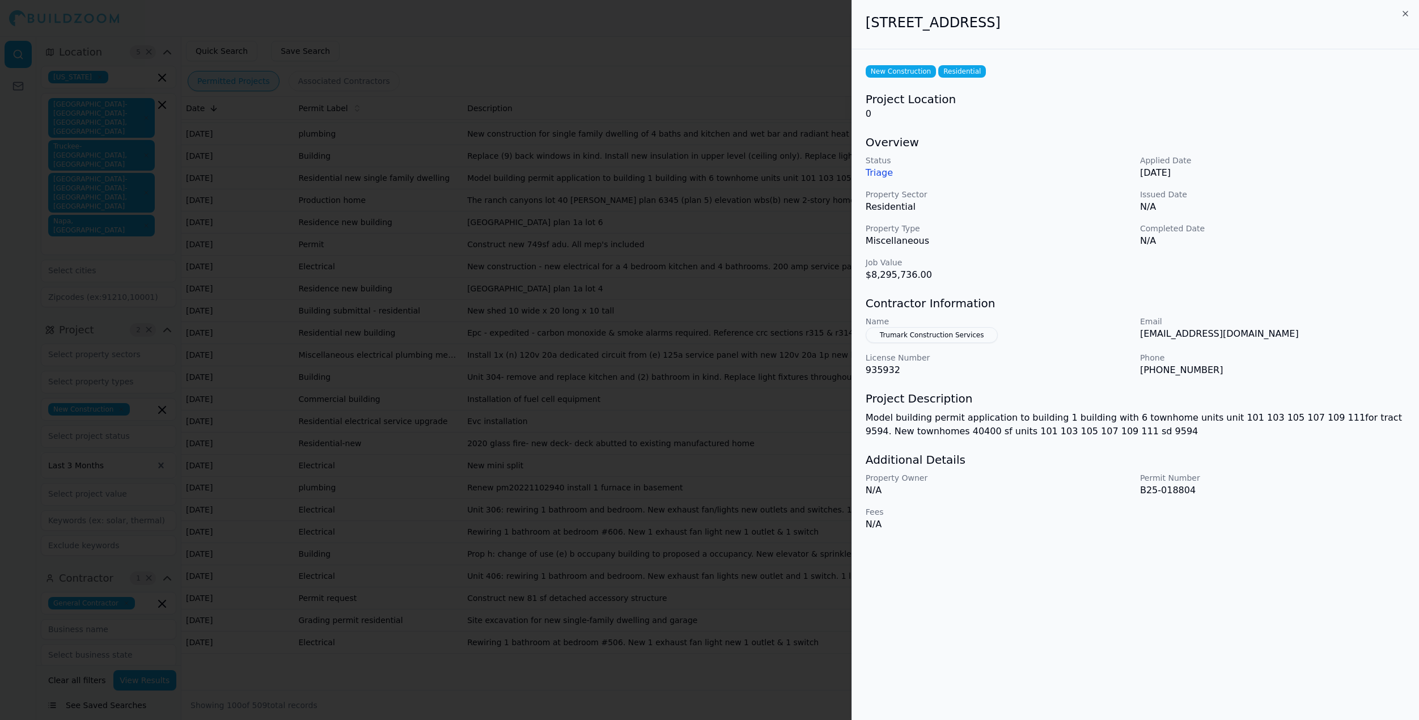
copy h2 "[STREET_ADDRESS]"
drag, startPoint x: 867, startPoint y: 24, endPoint x: 1083, endPoint y: 28, distance: 216.6
click at [1083, 28] on h2 "[STREET_ADDRESS]" at bounding box center [1136, 23] width 540 height 18
click at [719, 126] on div at bounding box center [709, 360] width 1419 height 720
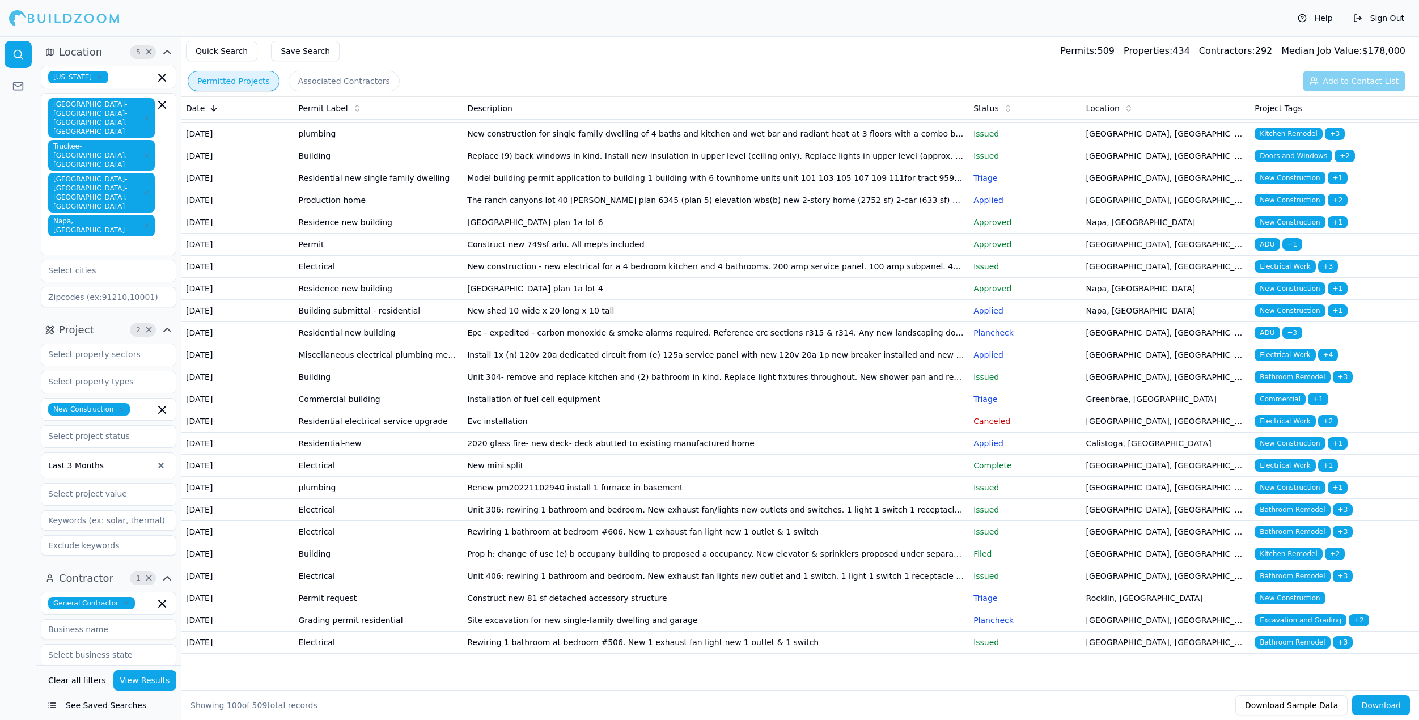
scroll to position [1947, 0]
click at [566, 211] on td "The ranch canyons lot 40 [PERSON_NAME] plan 6345 (plan 5) elevation wbs(b) new …" at bounding box center [716, 200] width 506 height 22
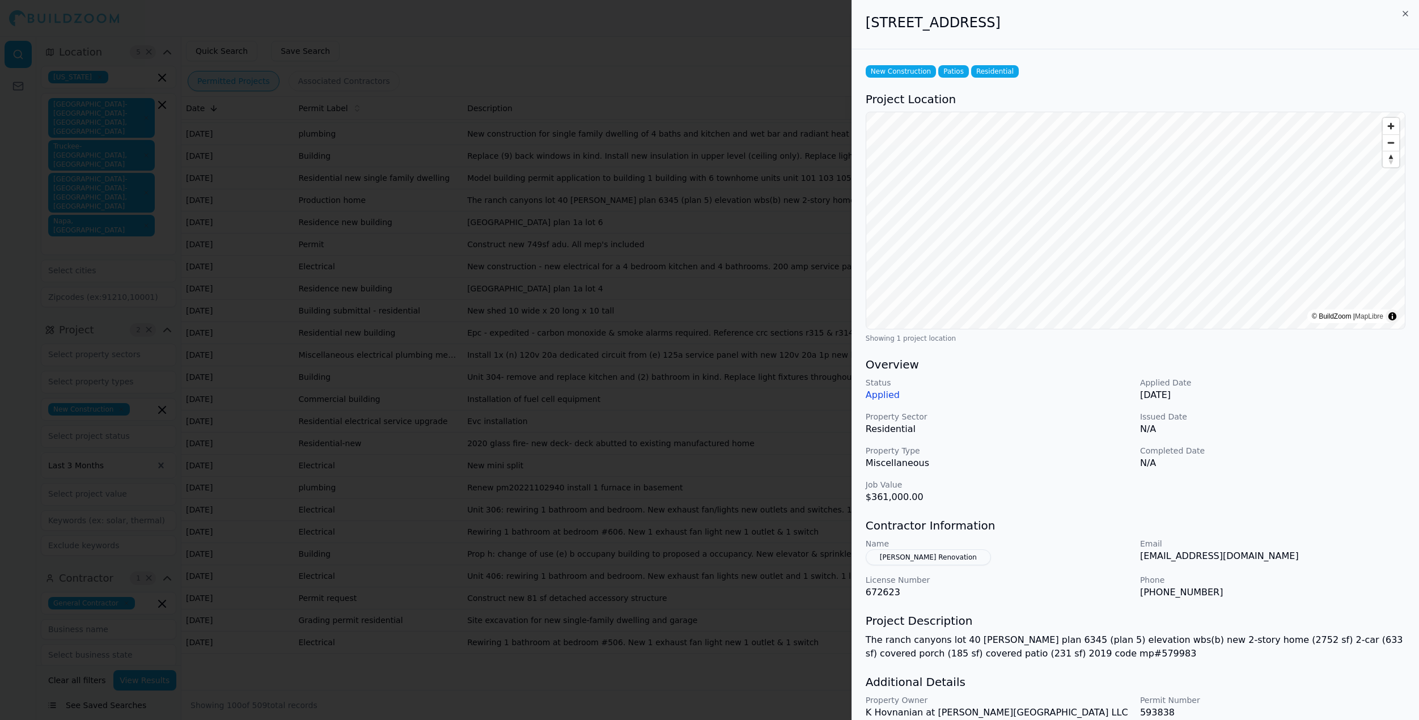
click at [938, 557] on button "[PERSON_NAME] Renovation" at bounding box center [928, 557] width 125 height 16
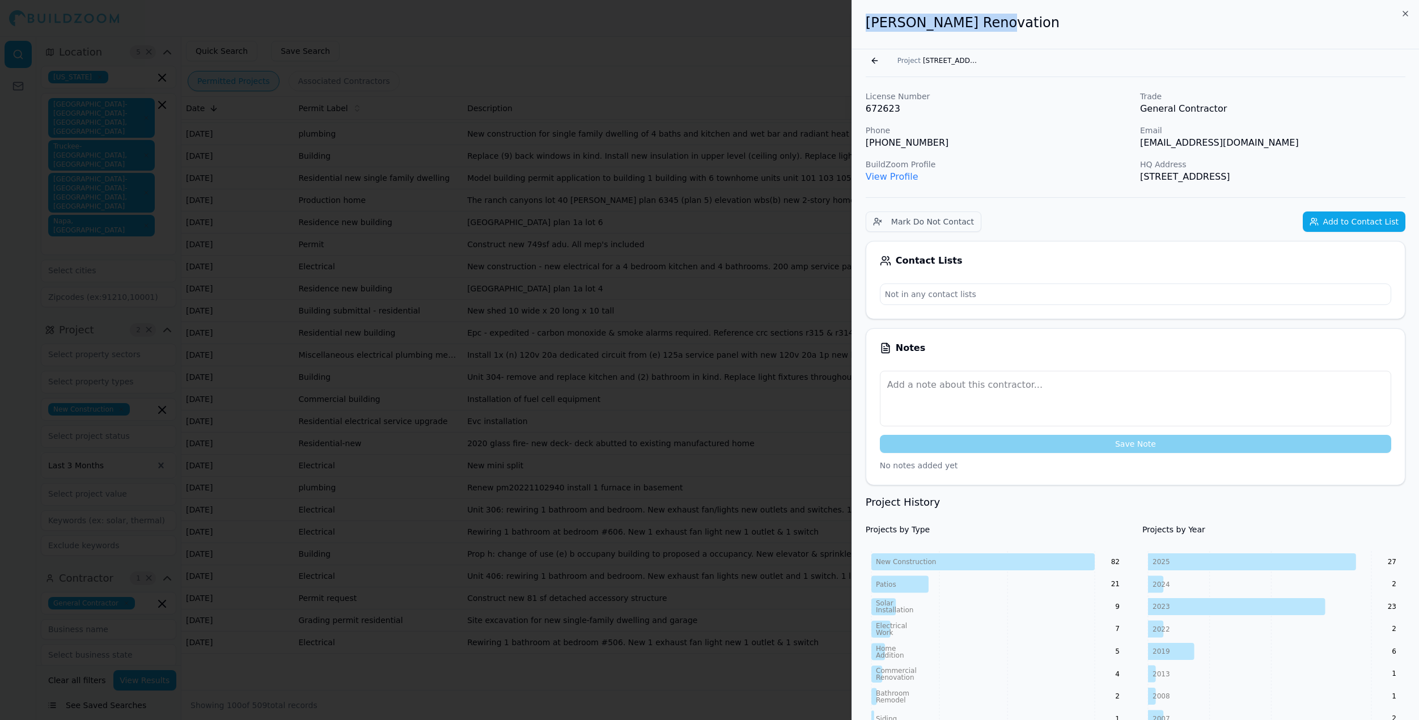
drag, startPoint x: 977, startPoint y: 26, endPoint x: 870, endPoint y: 27, distance: 106.6
click at [870, 27] on h2 "[PERSON_NAME] Renovation" at bounding box center [1136, 23] width 540 height 18
click at [874, 62] on button "Go back" at bounding box center [875, 61] width 18 height 18
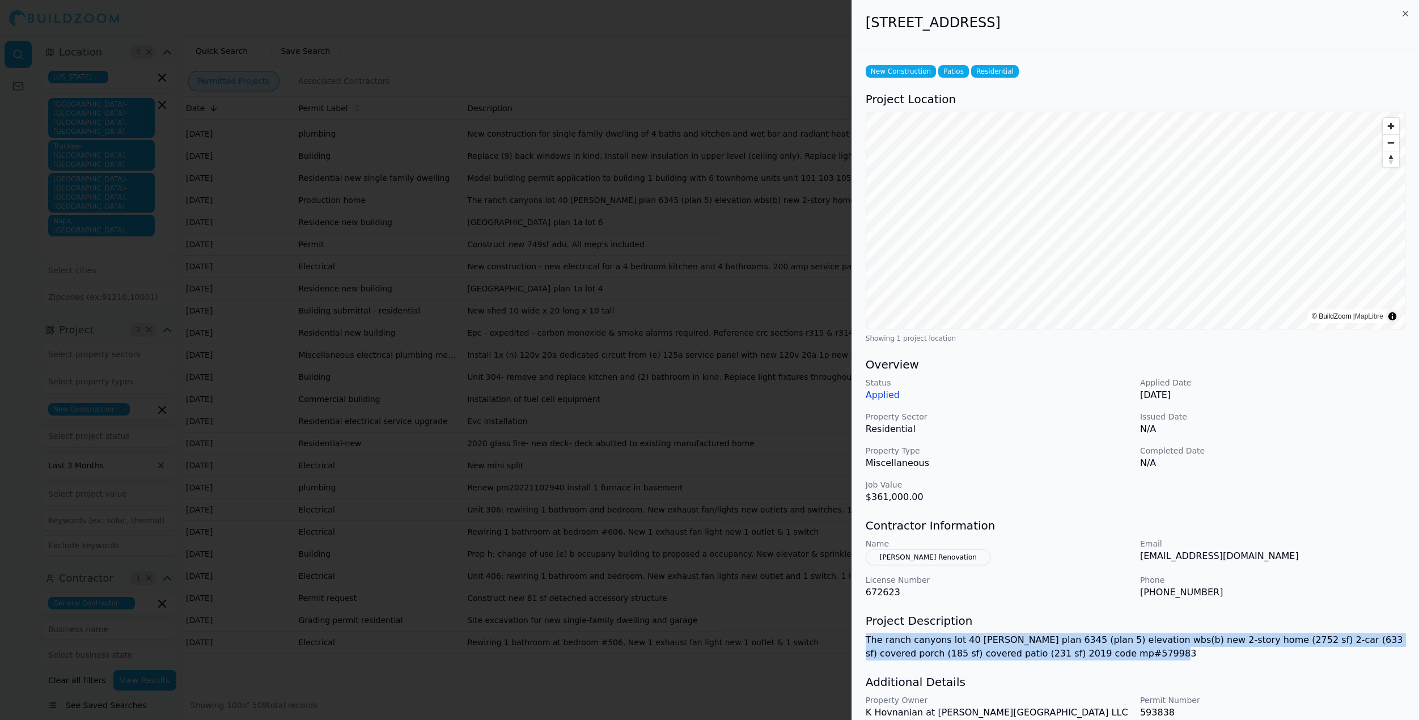
drag, startPoint x: 1130, startPoint y: 652, endPoint x: 858, endPoint y: 633, distance: 272.8
click at [858, 633] on div "New Construction Patios Residential Project Location © BuildZoom | MapLibre Sho…" at bounding box center [1135, 408] width 567 height 718
click at [896, 647] on p "The ranch canyons lot 40 [PERSON_NAME] plan 6345 (plan 5) elevation wbs(b) new …" at bounding box center [1136, 646] width 540 height 27
drag, startPoint x: 867, startPoint y: 639, endPoint x: 1120, endPoint y: 655, distance: 253.3
click at [1120, 655] on p "The ranch canyons lot 40 [PERSON_NAME] plan 6345 (plan 5) elevation wbs(b) new …" at bounding box center [1136, 646] width 540 height 27
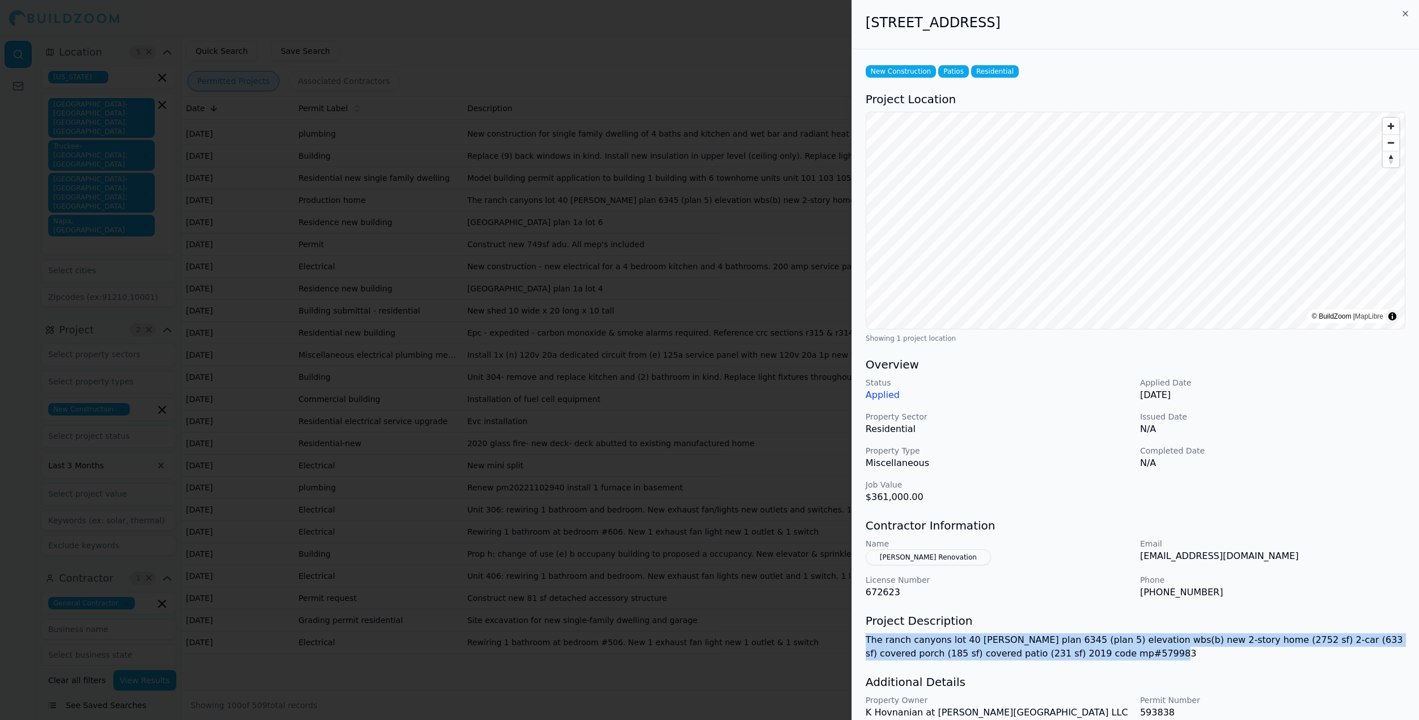
click at [1120, 655] on p "The ranch canyons lot 40 [PERSON_NAME] plan 6345 (plan 5) elevation wbs(b) new …" at bounding box center [1136, 646] width 540 height 27
drag, startPoint x: 1120, startPoint y: 655, endPoint x: 862, endPoint y: 635, distance: 259.2
click at [862, 635] on div "New Construction Patios Residential Project Location © BuildZoom | MapLibre Sho…" at bounding box center [1135, 408] width 567 height 718
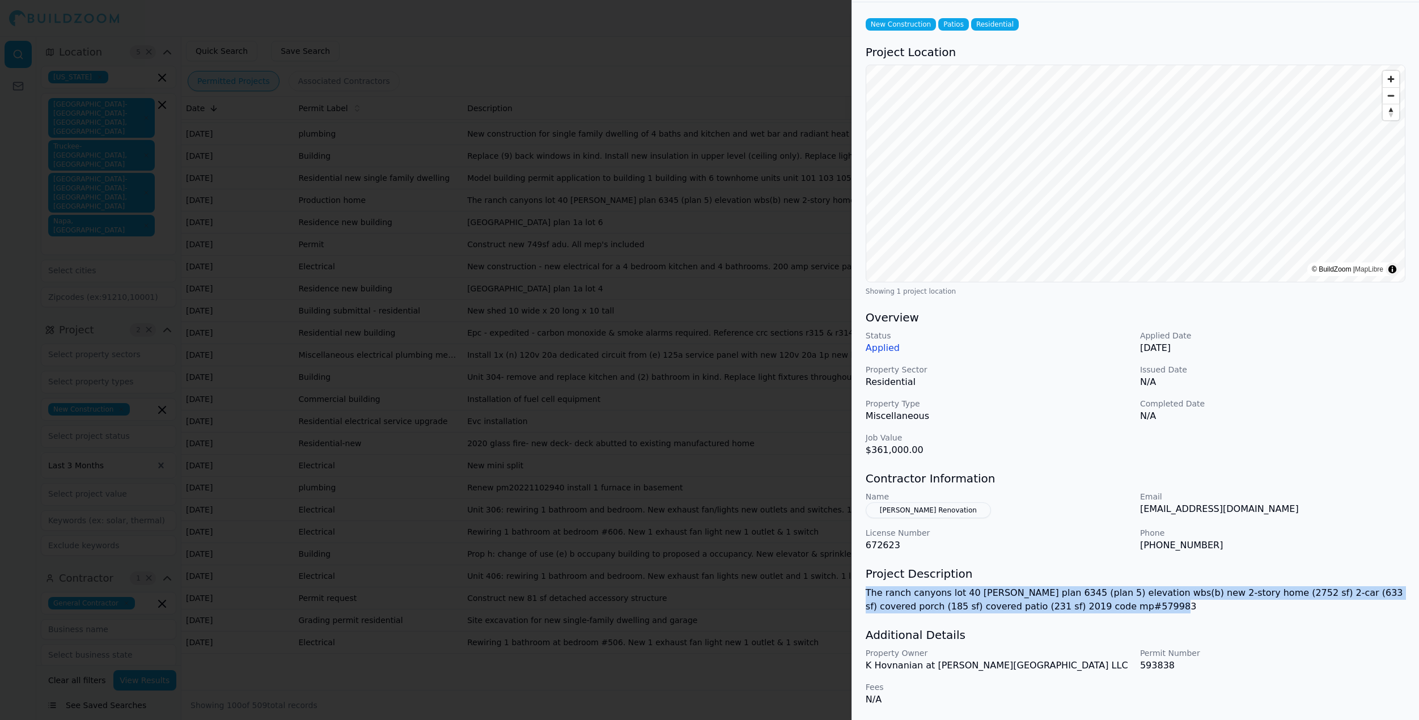
scroll to position [47, 0]
click at [625, 575] on div at bounding box center [709, 360] width 1419 height 720
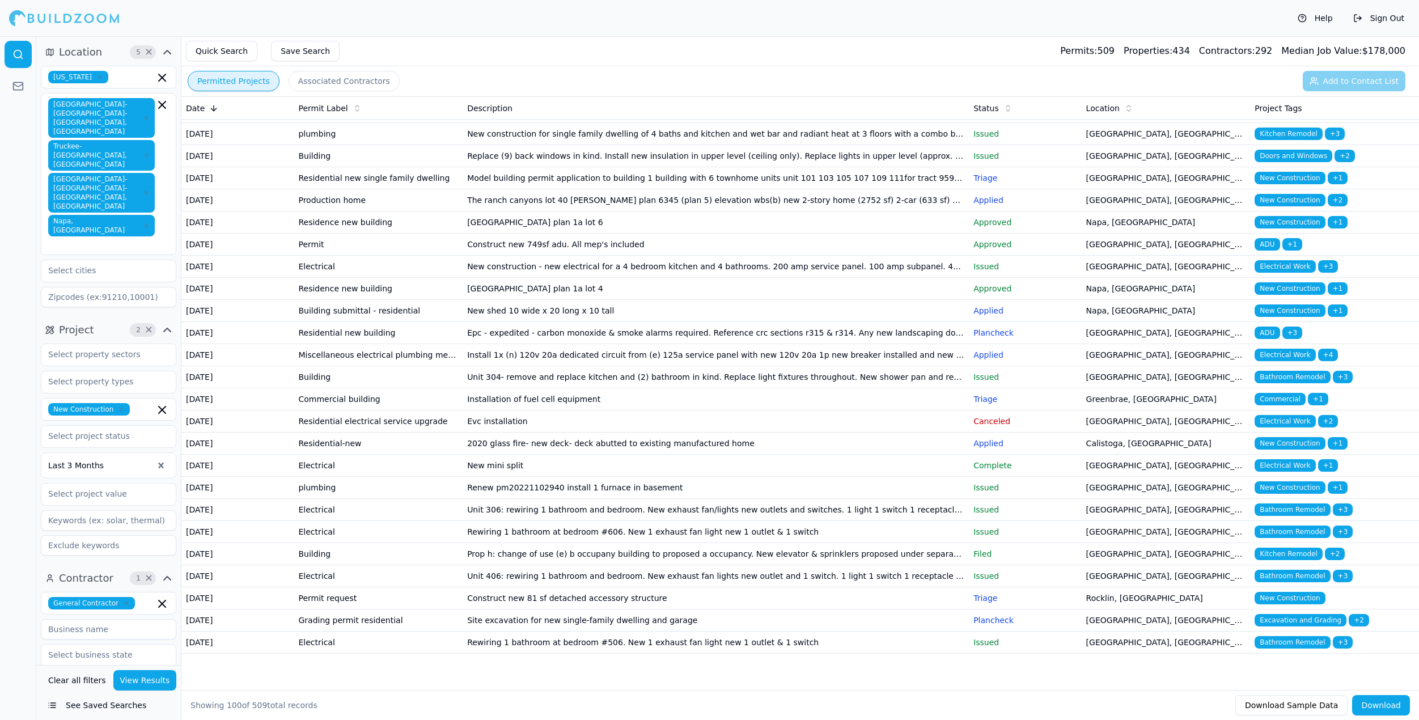
click at [590, 211] on td "The ranch canyons lot 40 [PERSON_NAME] plan 6345 (plan 5) elevation wbs(b) new …" at bounding box center [716, 200] width 506 height 22
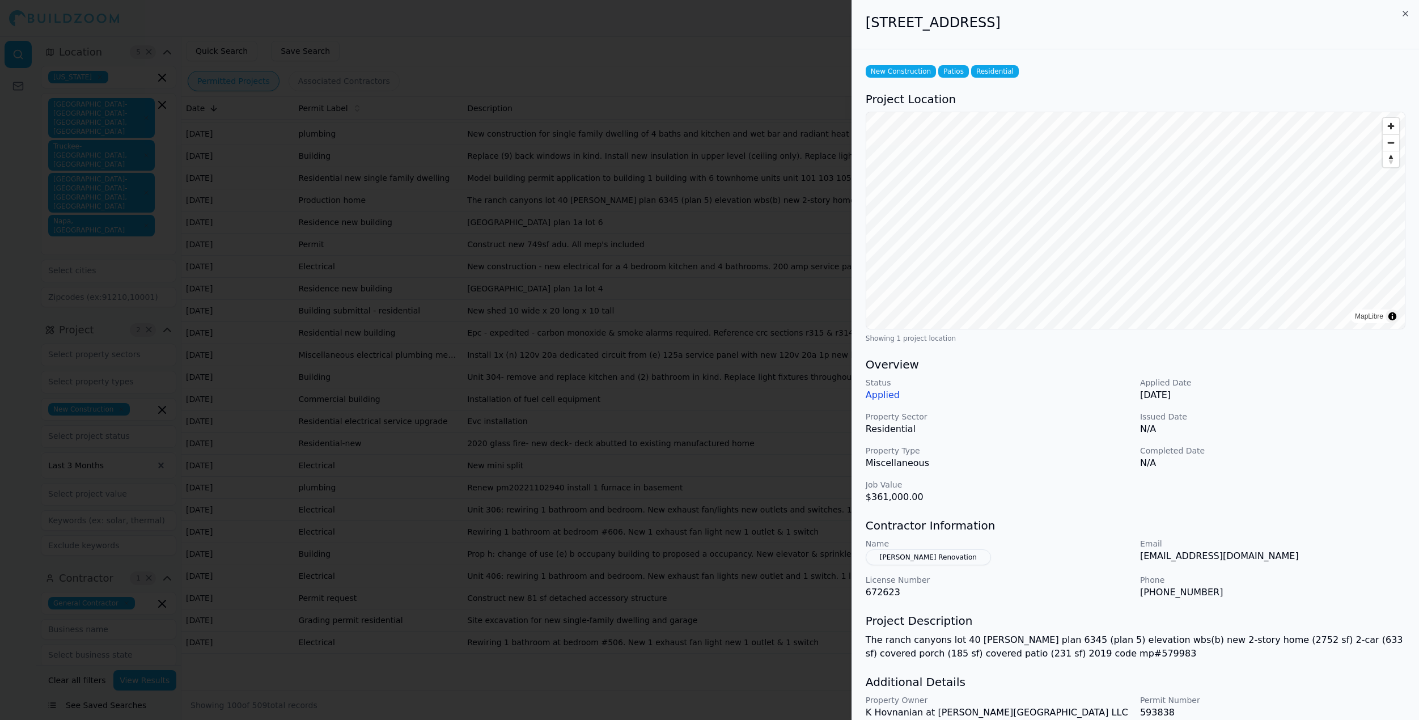
click at [590, 662] on div at bounding box center [709, 360] width 1419 height 720
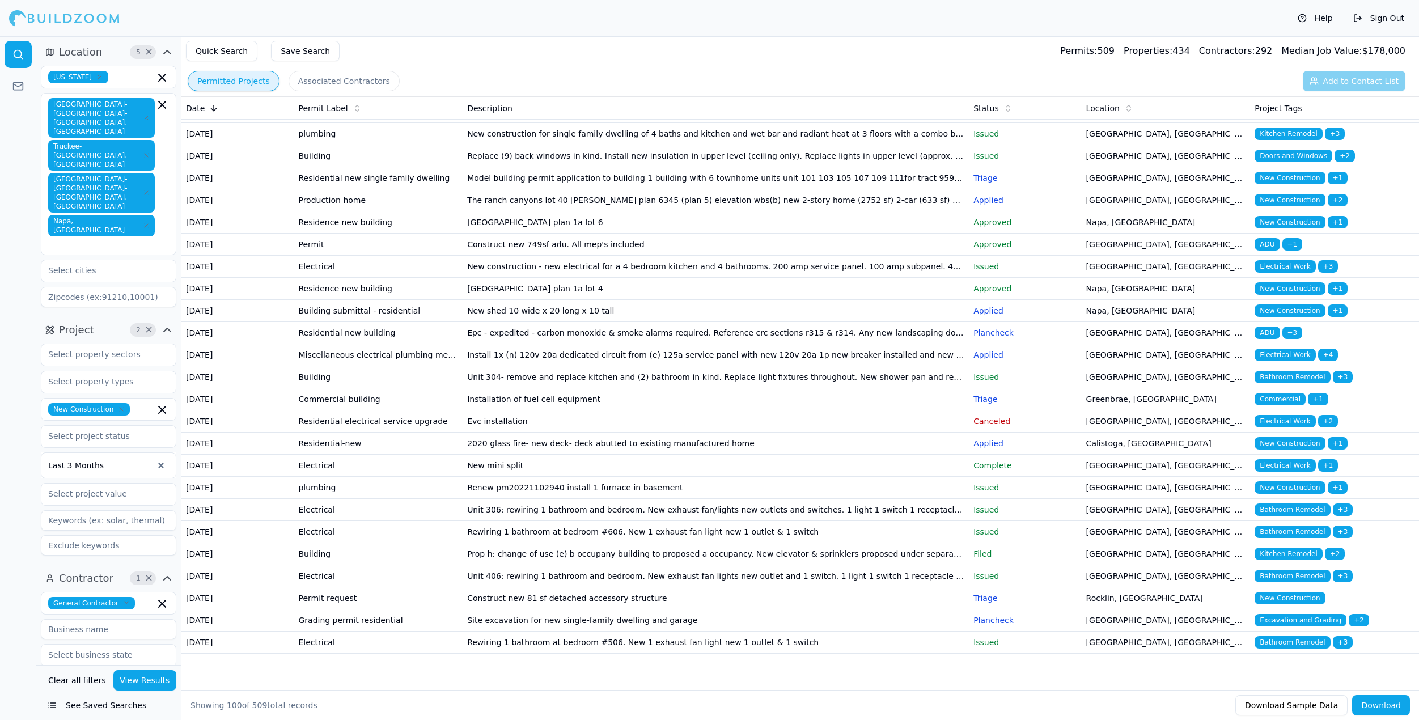
scroll to position [1966, 0]
click at [591, 234] on td "[GEOGRAPHIC_DATA] plan 1a lot 6" at bounding box center [716, 222] width 506 height 22
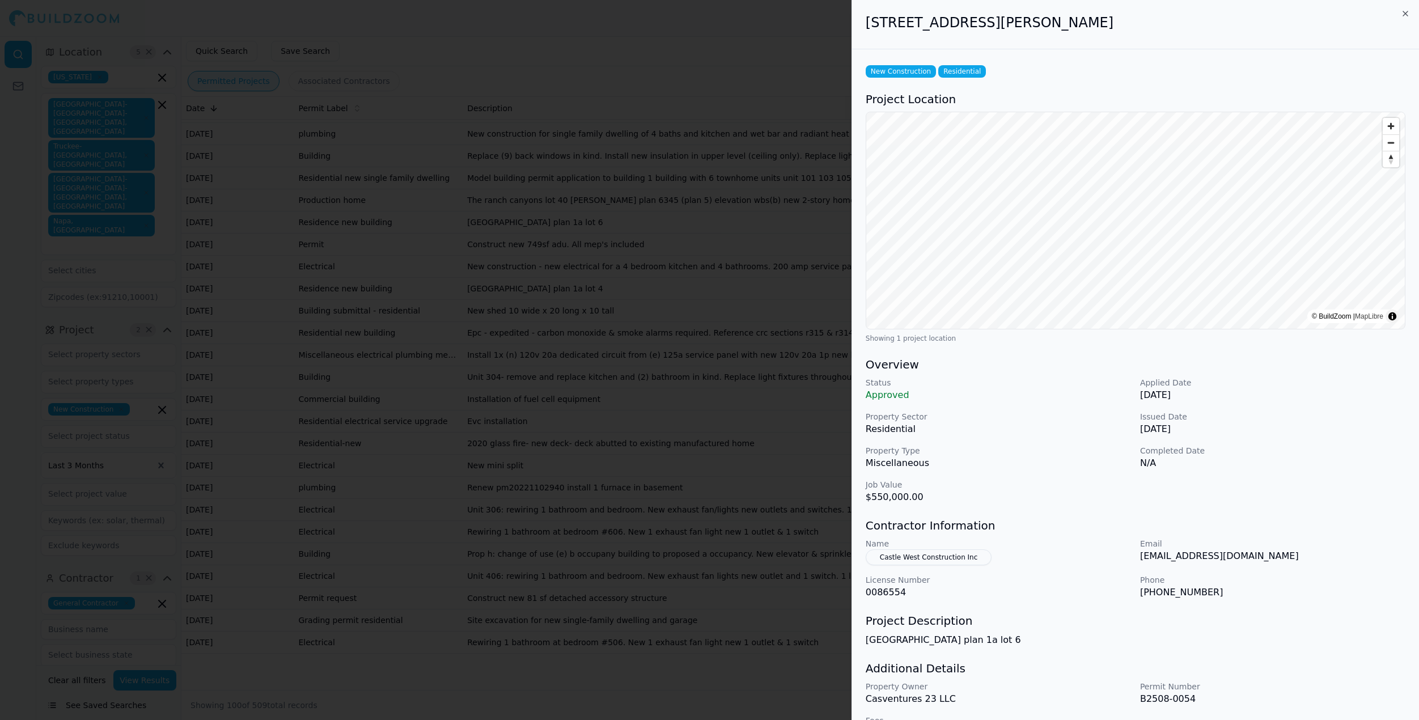
click at [936, 562] on button "Castle West Construction Inc" at bounding box center [929, 557] width 126 height 16
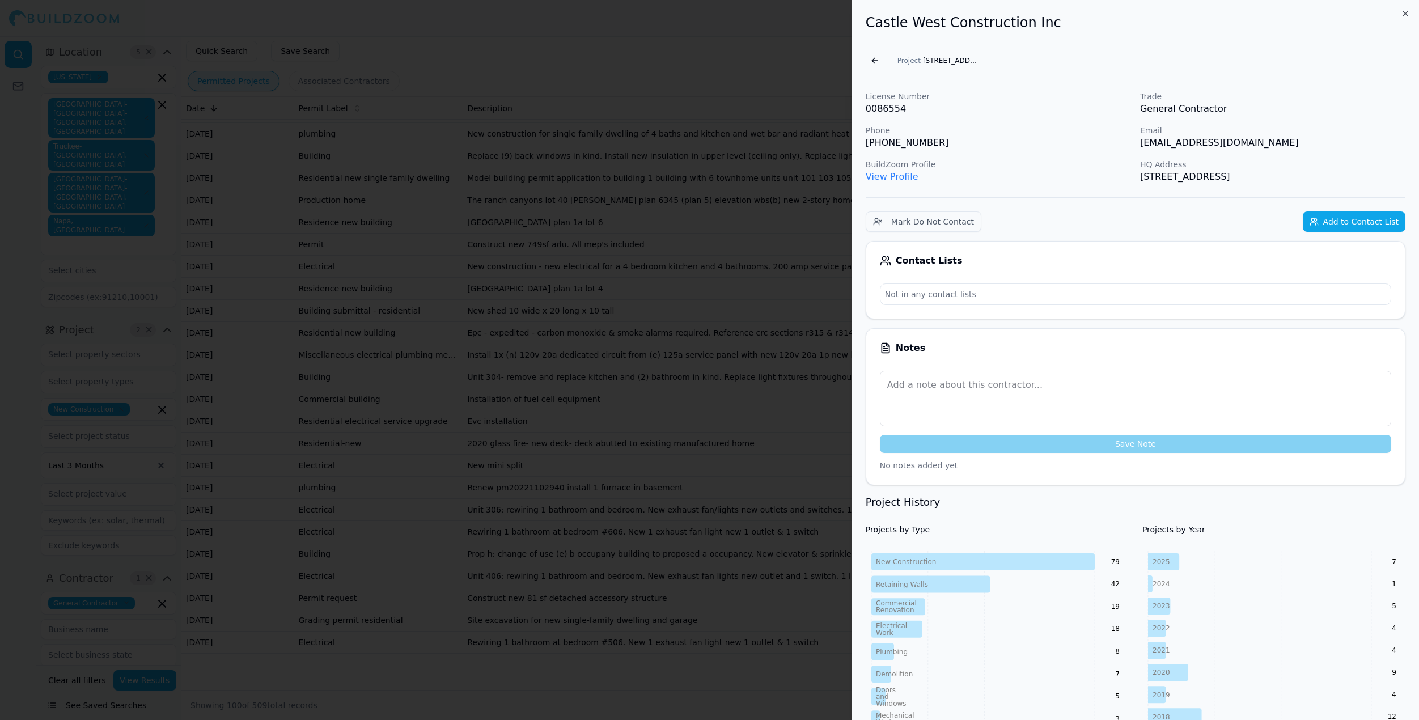
drag, startPoint x: 1186, startPoint y: 141, endPoint x: 1271, endPoint y: 141, distance: 85.0
click at [1271, 141] on p "[EMAIL_ADDRESS][DOMAIN_NAME]" at bounding box center [1272, 143] width 265 height 14
click at [609, 316] on div at bounding box center [709, 360] width 1419 height 720
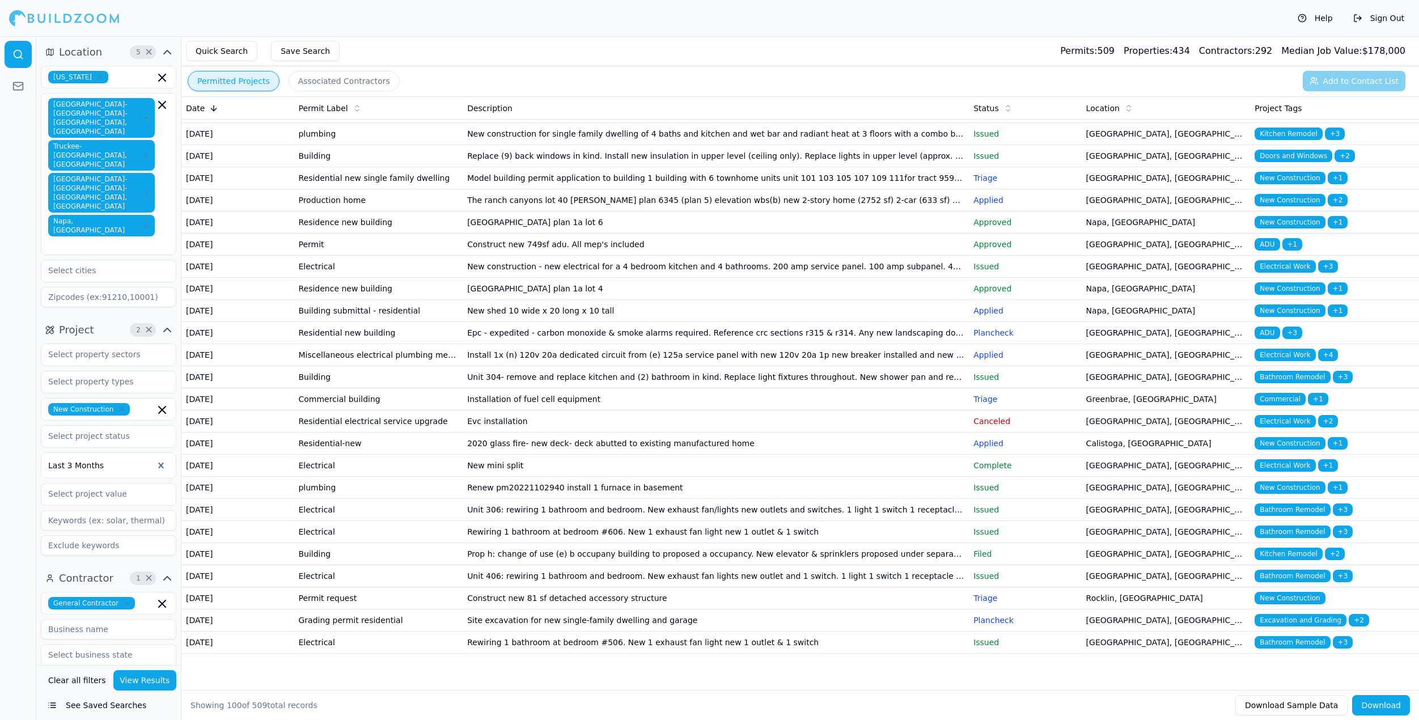
scroll to position [2007, 0]
click at [549, 256] on td "Construct new 749sf adu. All mep's included" at bounding box center [716, 245] width 506 height 22
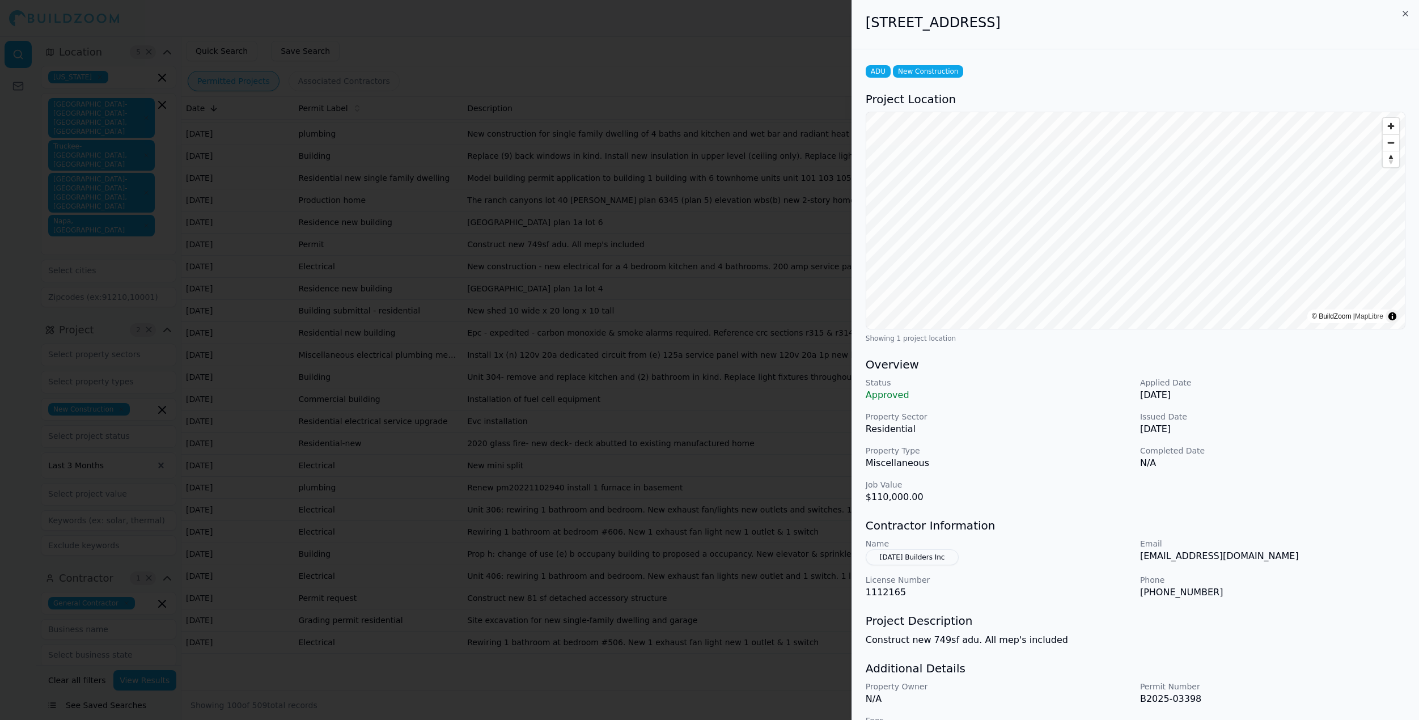
click at [920, 562] on button "[DATE] Builders Inc" at bounding box center [913, 557] width 94 height 16
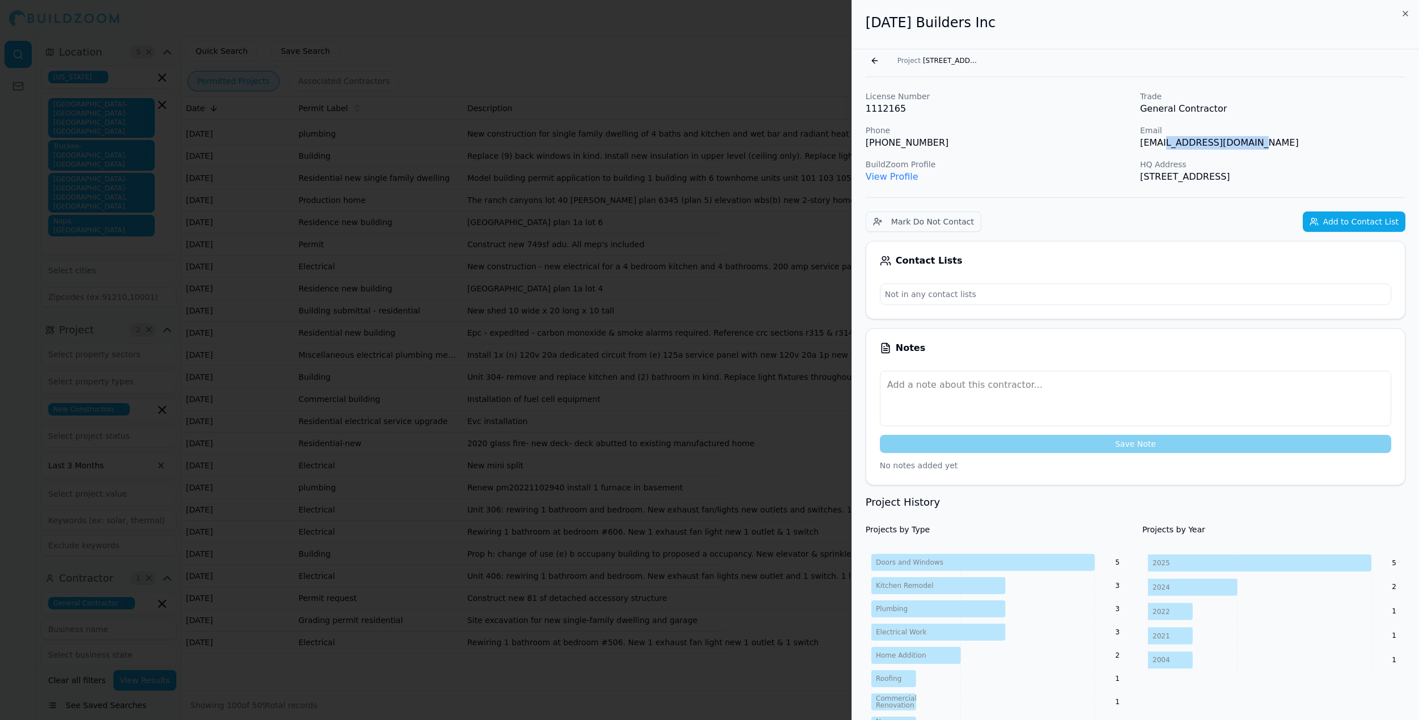
drag, startPoint x: 1258, startPoint y: 141, endPoint x: 1172, endPoint y: 146, distance: 86.3
click at [1172, 146] on p "[EMAIL_ADDRESS][DOMAIN_NAME]" at bounding box center [1272, 143] width 265 height 14
click at [724, 404] on div at bounding box center [709, 360] width 1419 height 720
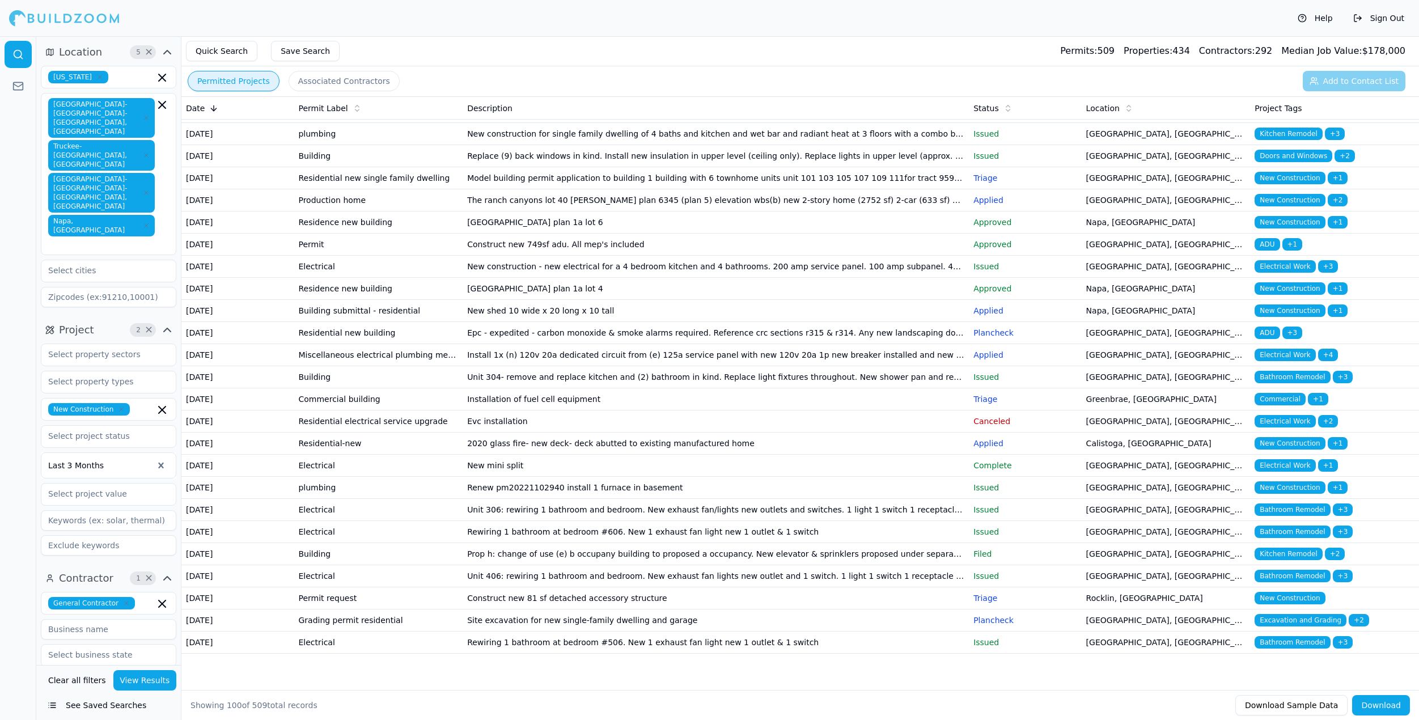
click at [625, 234] on td "[GEOGRAPHIC_DATA] plan 1a lot 6" at bounding box center [716, 222] width 506 height 22
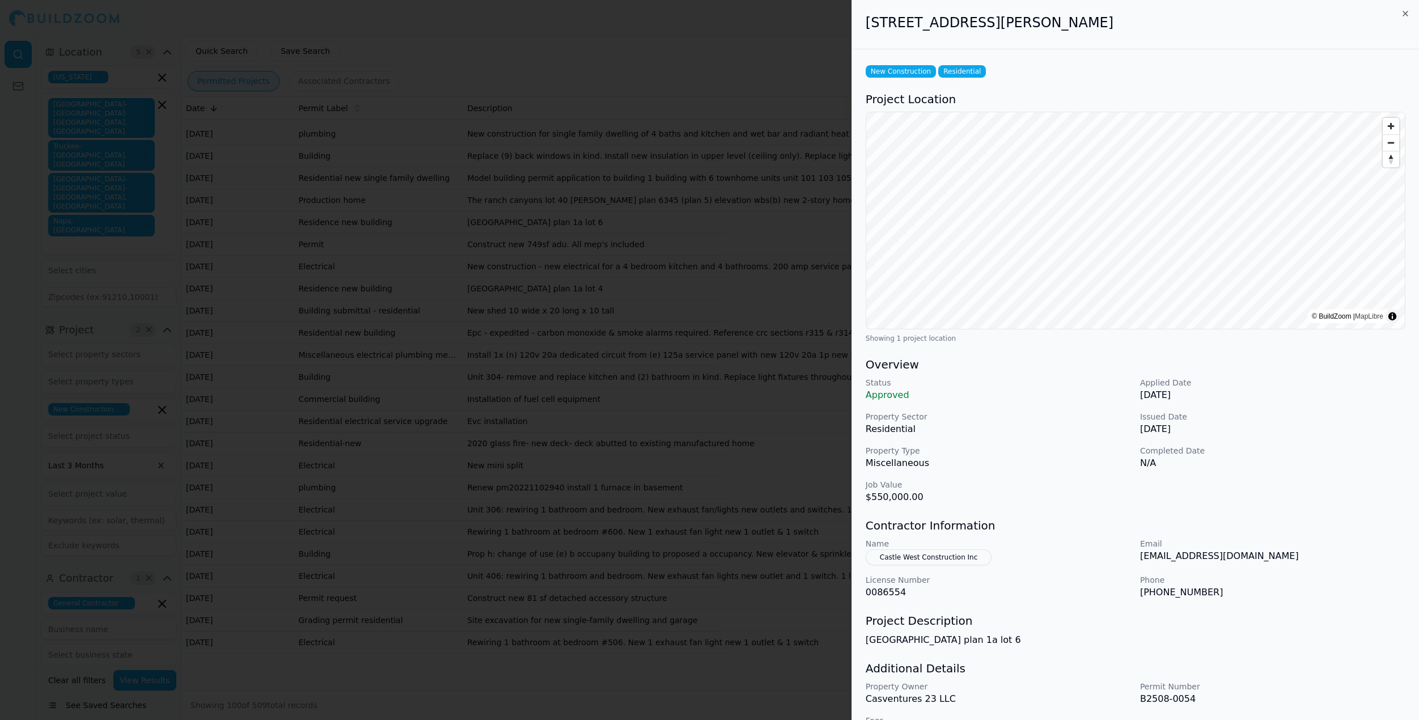
click at [625, 625] on div at bounding box center [709, 360] width 1419 height 720
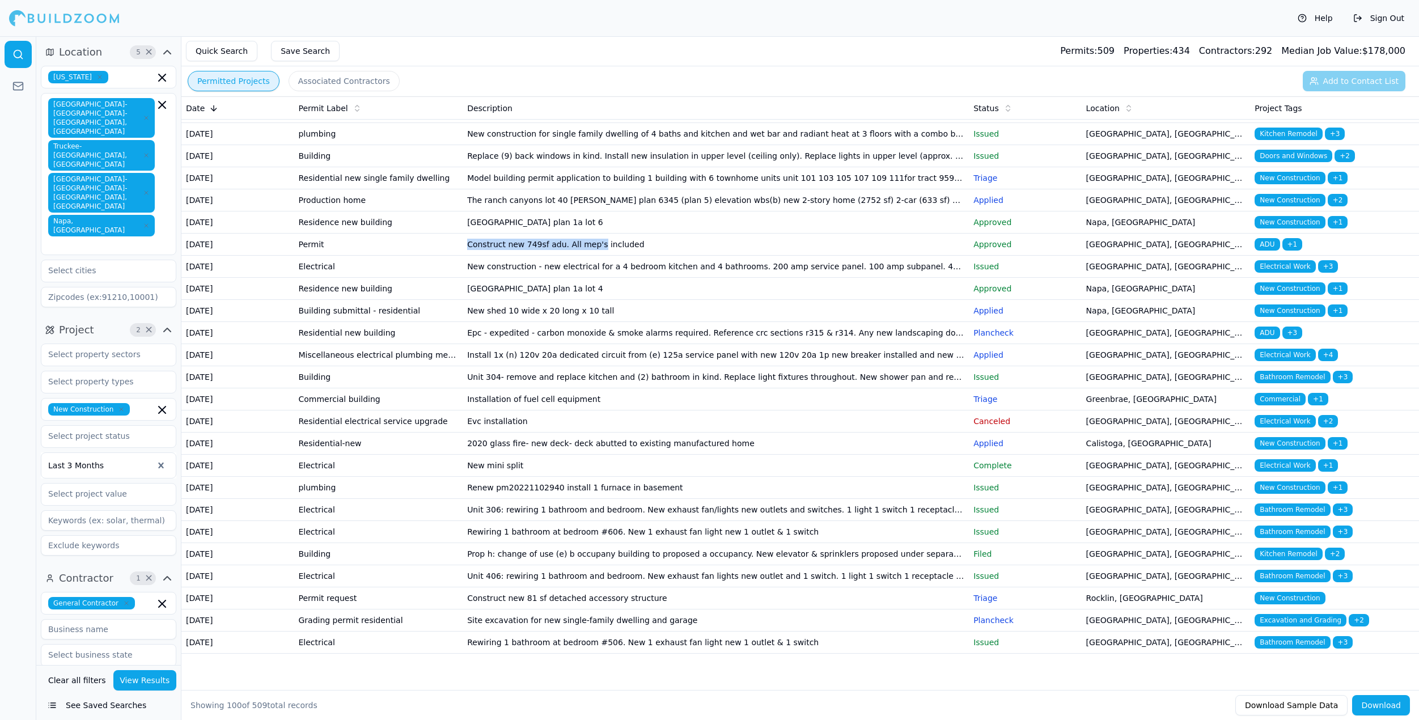
click at [597, 256] on td "Construct new 749sf adu. All mep's included" at bounding box center [716, 245] width 506 height 22
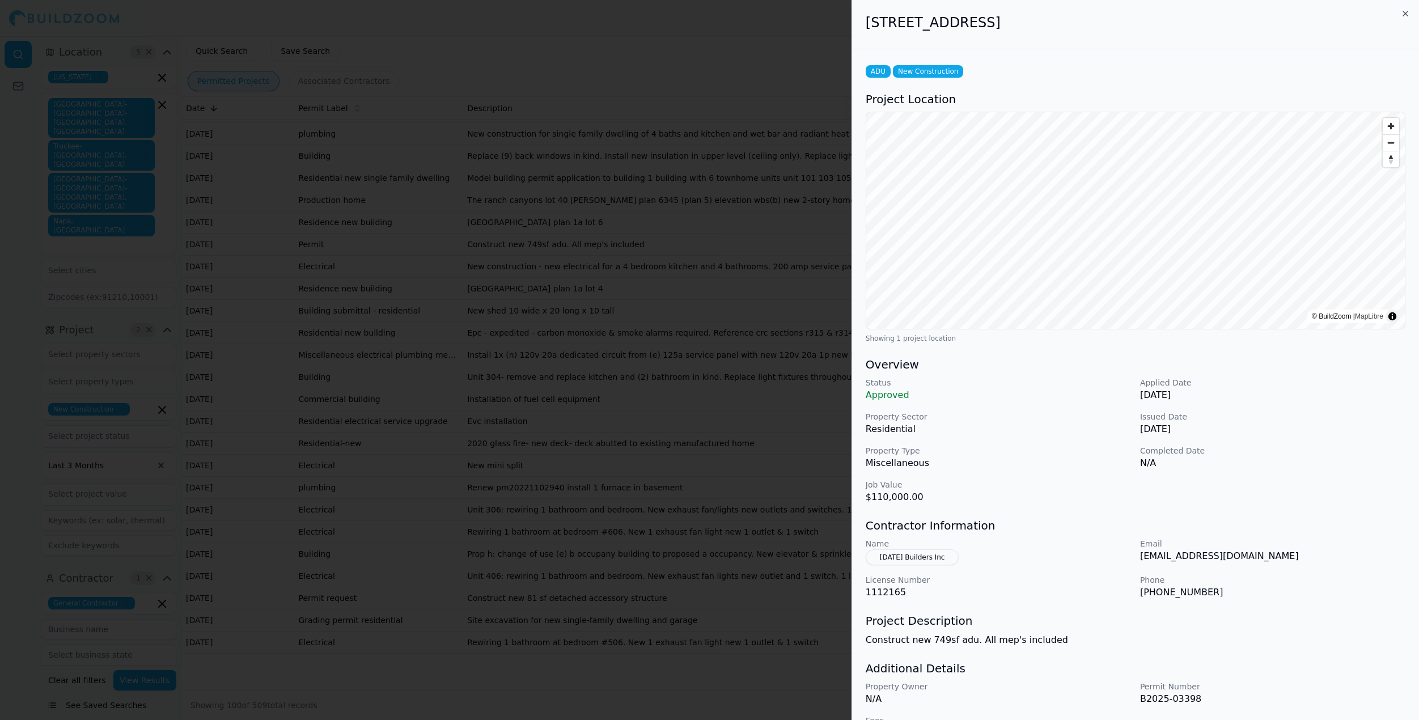
click at [597, 599] on div at bounding box center [709, 360] width 1419 height 720
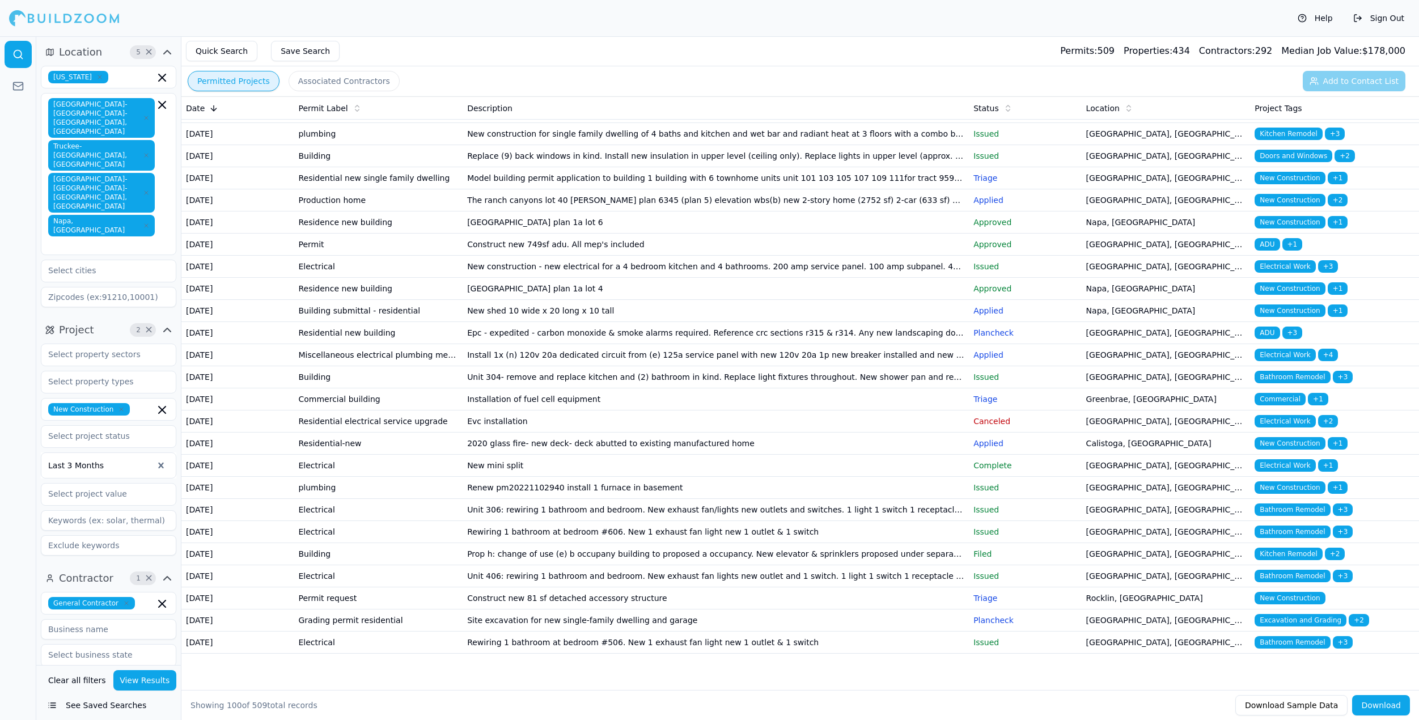
click at [596, 211] on td "The ranch canyons lot 40 [PERSON_NAME] plan 6345 (plan 5) elevation wbs(b) new …" at bounding box center [716, 200] width 506 height 22
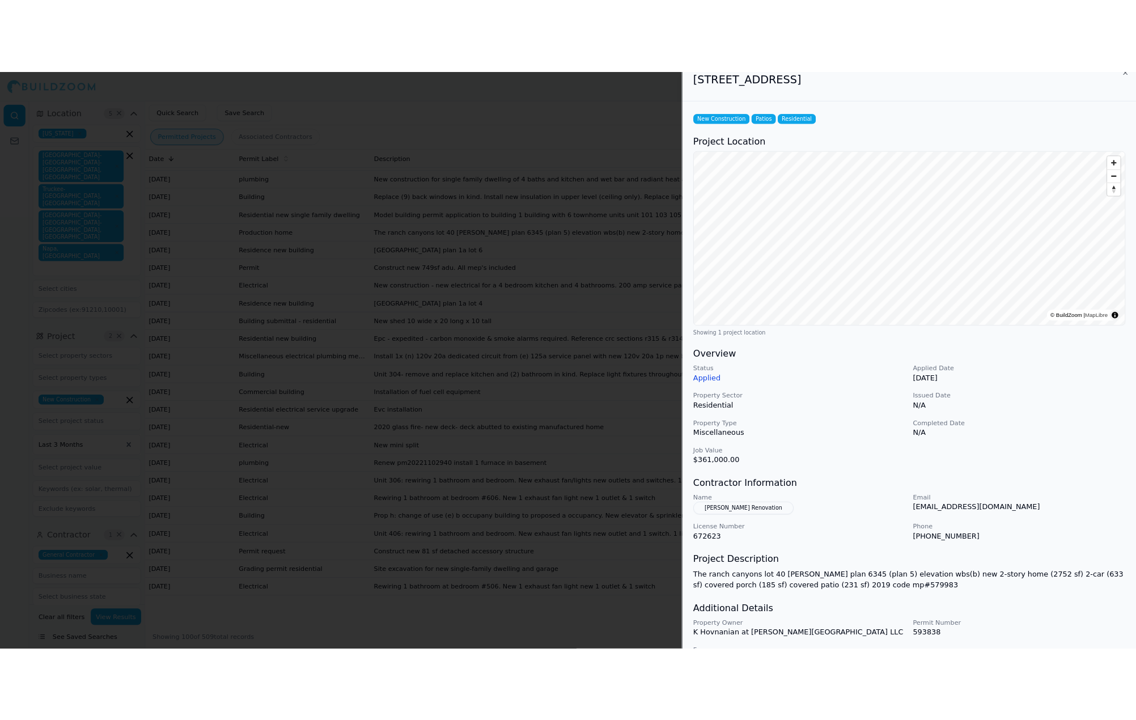
scroll to position [6, 0]
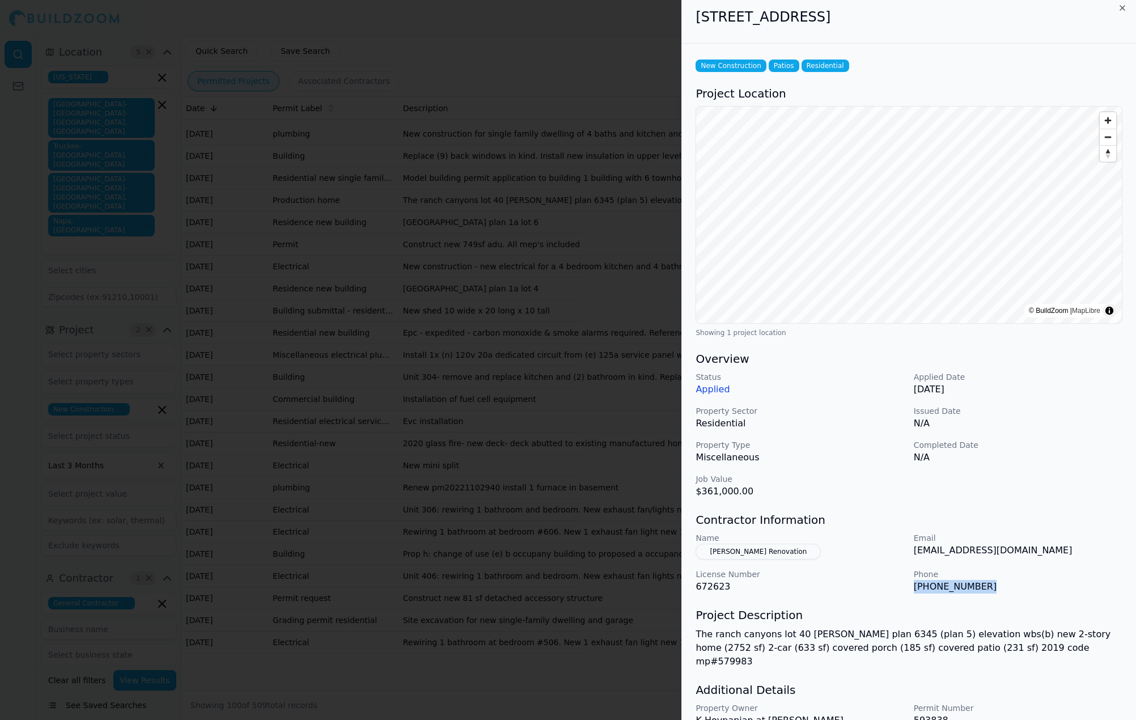
drag, startPoint x: 984, startPoint y: 583, endPoint x: 911, endPoint y: 583, distance: 72.6
click at [911, 583] on div "Name [PERSON_NAME] Renovation Email [EMAIL_ADDRESS][DOMAIN_NAME] License Number…" at bounding box center [909, 562] width 427 height 61
click at [1122, 7] on icon "button" at bounding box center [1122, 7] width 9 height 9
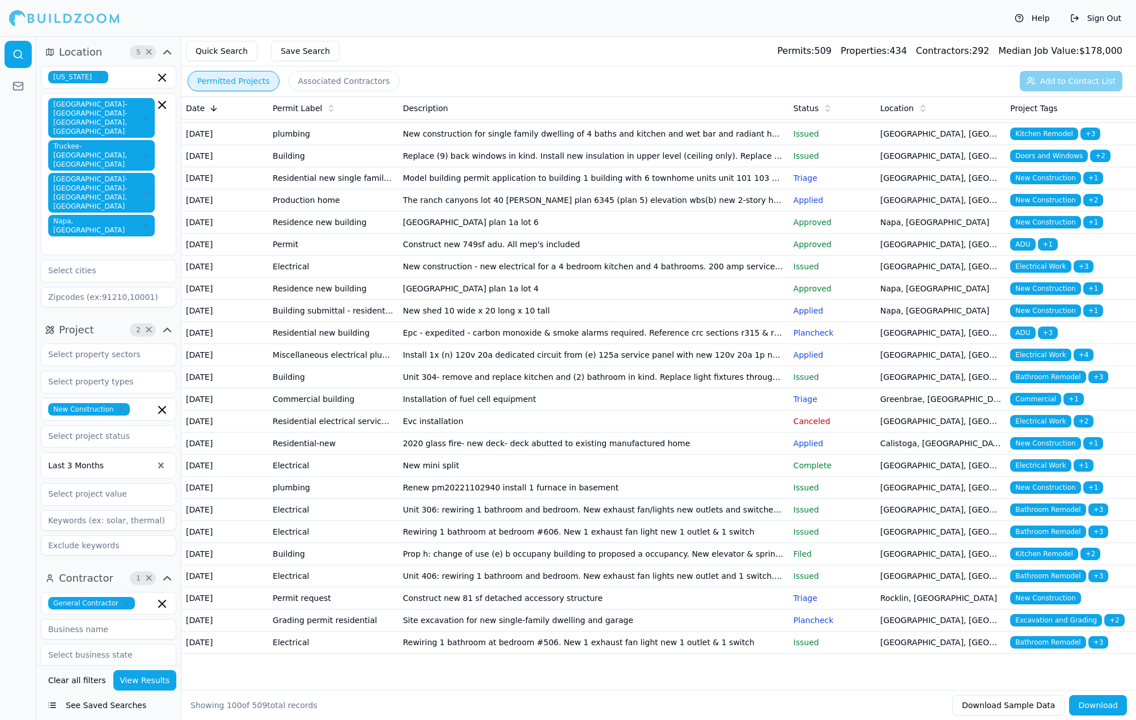
click at [1027, 17] on button "Help" at bounding box center [1032, 18] width 46 height 18
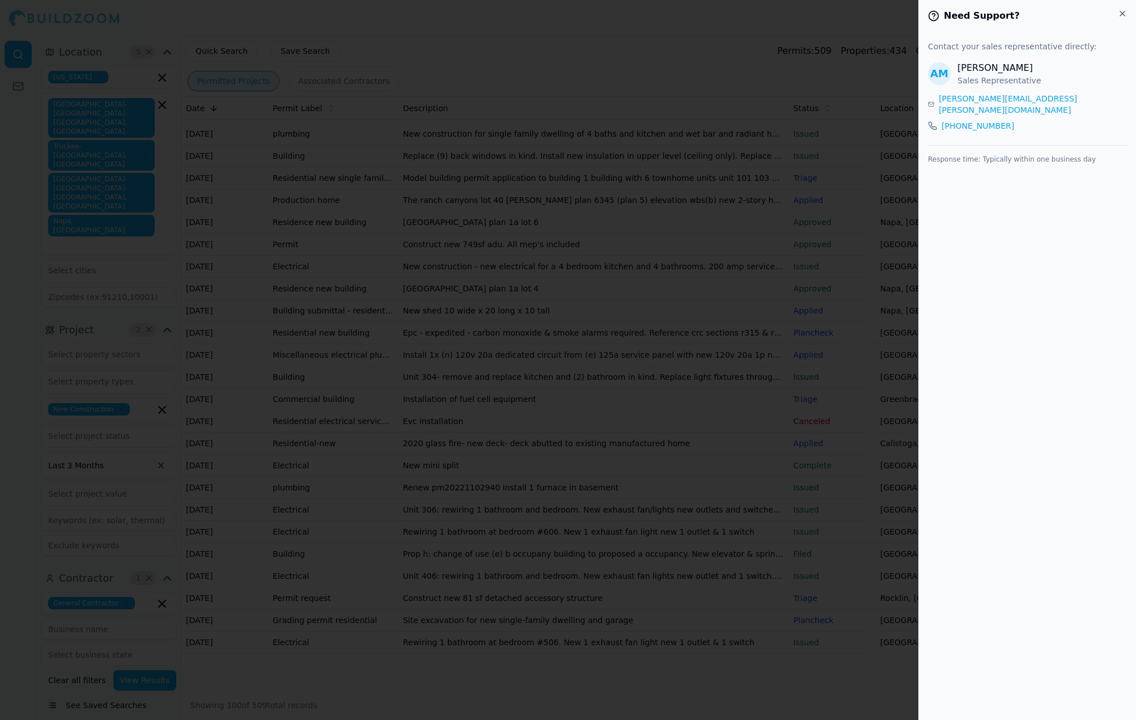
click at [1124, 14] on icon "button" at bounding box center [1122, 13] width 9 height 9
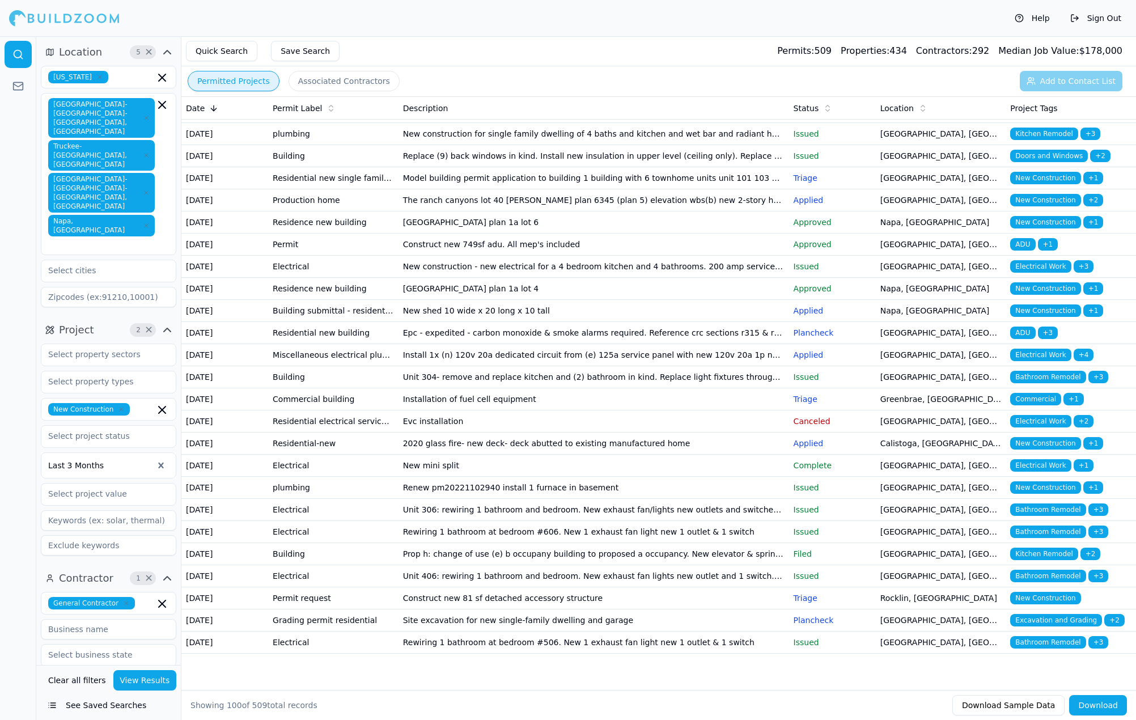
click at [557, 211] on td "The ranch canyons lot 40 [PERSON_NAME] plan 6345 (plan 5) elevation wbs(b) new …" at bounding box center [593, 200] width 391 height 22
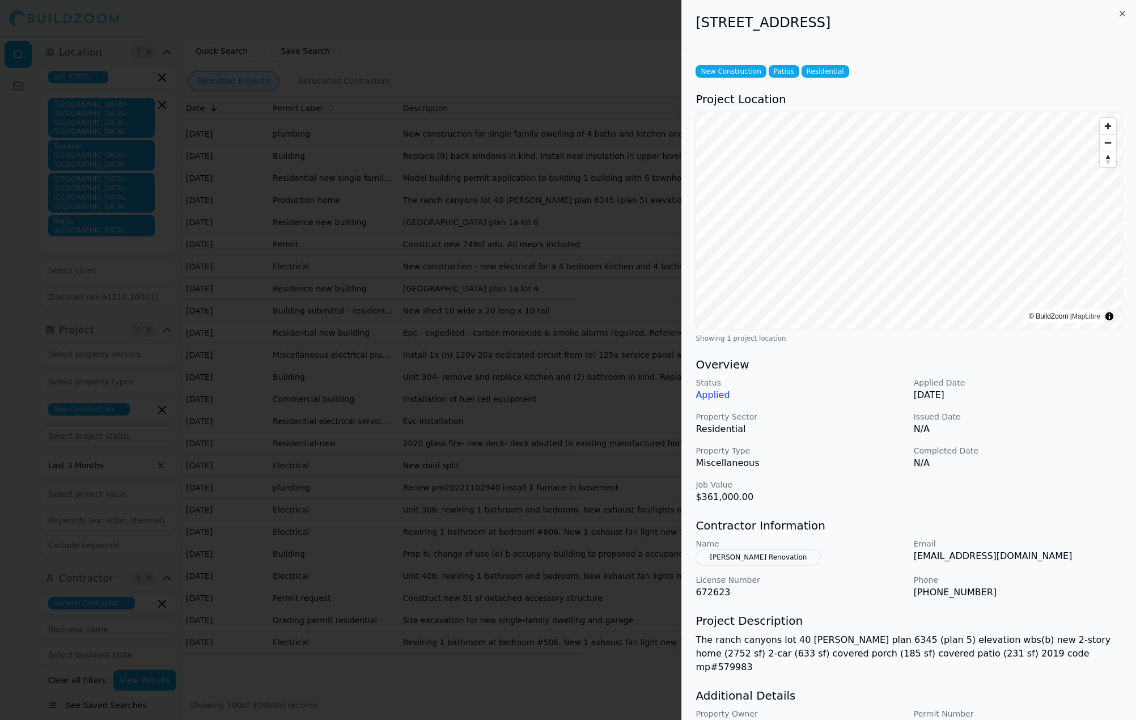
click at [1121, 14] on icon "button" at bounding box center [1122, 13] width 9 height 9
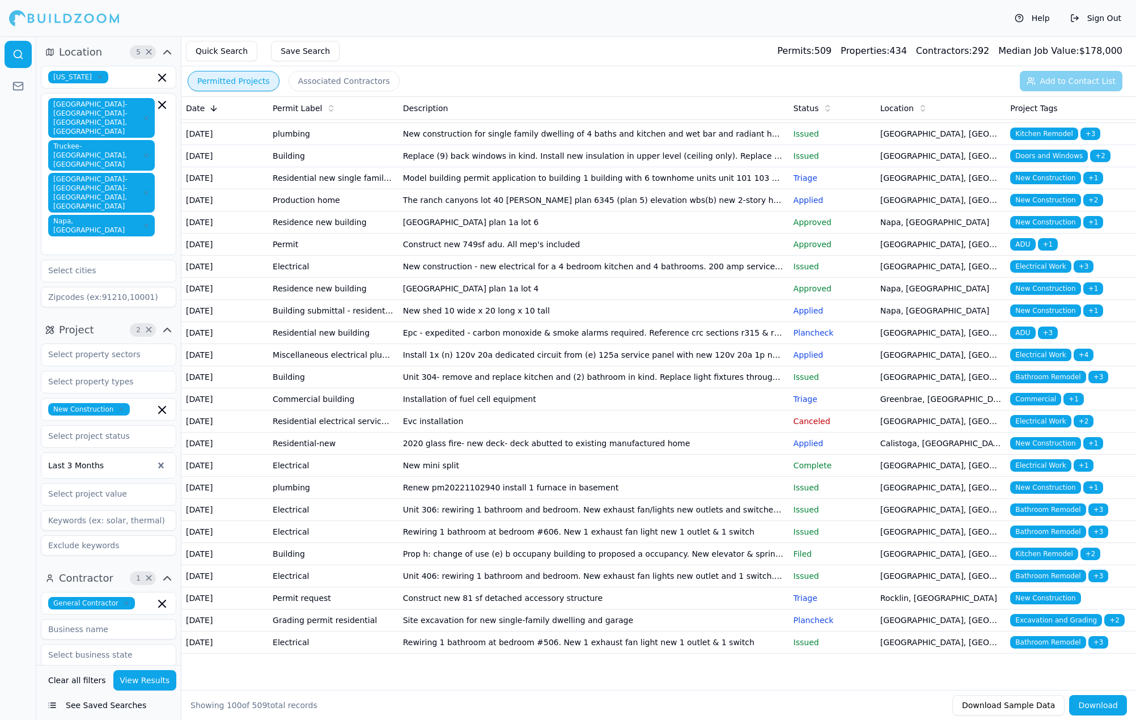
click at [484, 256] on td "Construct new 749sf adu. All mep's included" at bounding box center [593, 245] width 391 height 22
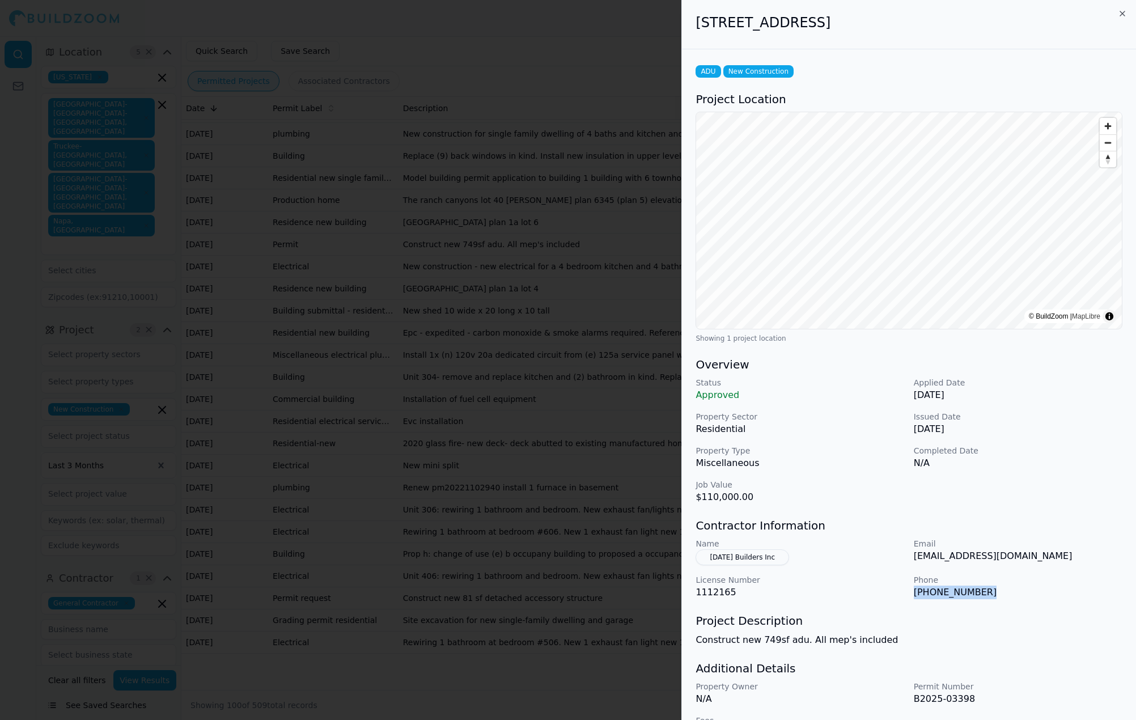
drag, startPoint x: 914, startPoint y: 596, endPoint x: 988, endPoint y: 597, distance: 74.3
click at [988, 596] on p "[PHONE_NUMBER]" at bounding box center [1018, 593] width 209 height 14
